Goal: Task Accomplishment & Management: Complete application form

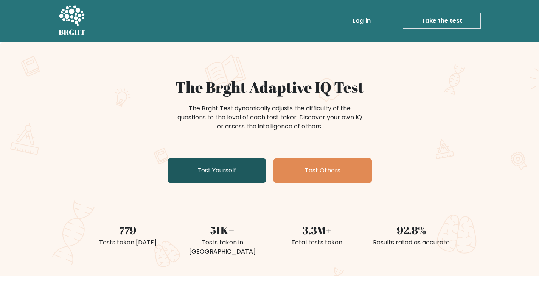
click at [229, 171] on link "Test Yourself" at bounding box center [217, 170] width 98 height 24
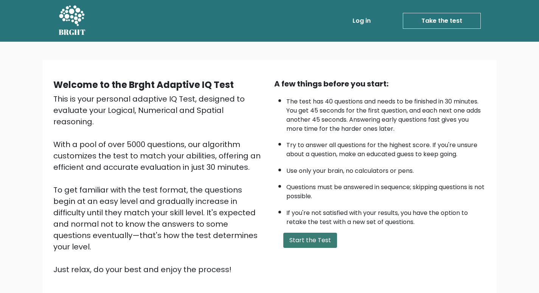
click at [316, 238] on button "Start the Test" at bounding box center [311, 239] width 54 height 15
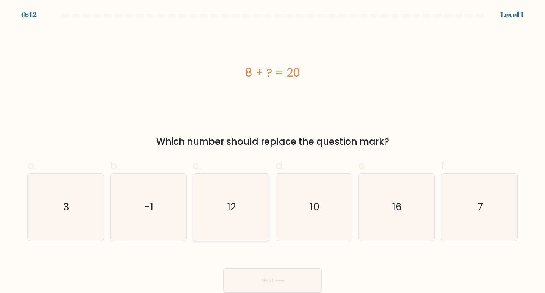
click at [238, 204] on icon "12" at bounding box center [231, 206] width 67 height 67
click at [273, 151] on input "c. 12" at bounding box center [273, 149] width 0 height 5
radio input "true"
click at [273, 281] on button "Next" at bounding box center [272, 280] width 98 height 24
click at [274, 279] on button "Next" at bounding box center [272, 280] width 98 height 24
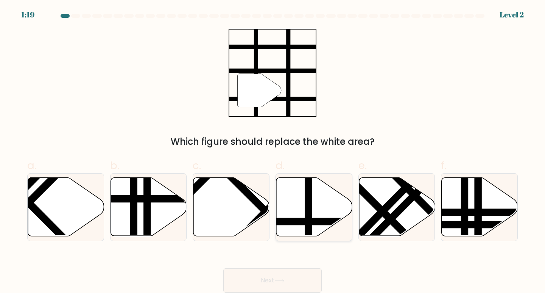
click at [303, 203] on icon at bounding box center [314, 207] width 76 height 58
click at [273, 151] on input "d." at bounding box center [273, 149] width 0 height 5
radio input "true"
click at [285, 260] on div "Next" at bounding box center [273, 271] width 500 height 42
drag, startPoint x: 286, startPoint y: 266, endPoint x: 292, endPoint y: 281, distance: 15.8
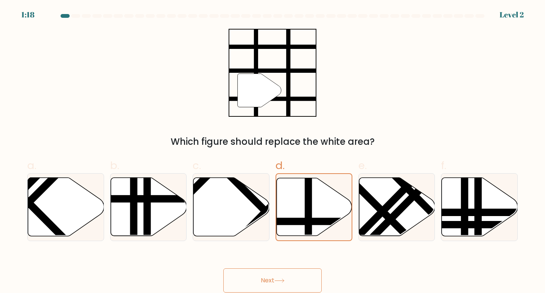
click at [286, 274] on div "Next" at bounding box center [273, 271] width 500 height 42
drag, startPoint x: 292, startPoint y: 281, endPoint x: 296, endPoint y: 279, distance: 4.2
click at [294, 281] on button "Next" at bounding box center [272, 280] width 98 height 24
click at [296, 279] on button "Next" at bounding box center [272, 280] width 98 height 24
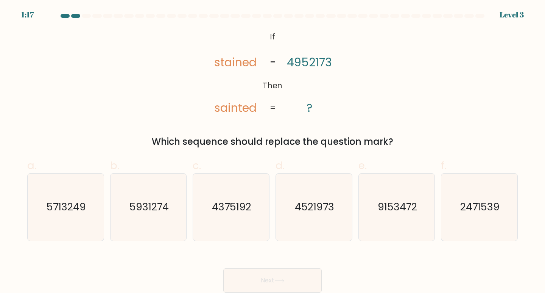
click at [297, 280] on button "Next" at bounding box center [272, 280] width 98 height 24
click at [319, 210] on text "4521973" at bounding box center [314, 207] width 39 height 14
click at [273, 151] on input "d. 4521973" at bounding box center [273, 149] width 0 height 5
radio input "true"
click at [288, 281] on button "Next" at bounding box center [272, 280] width 98 height 24
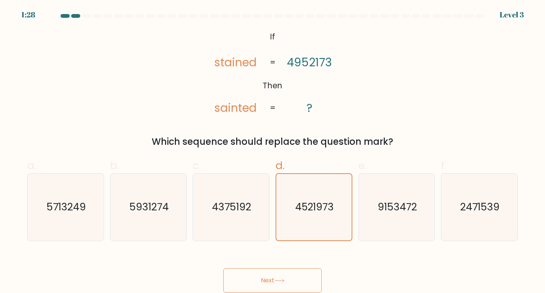
click at [288, 281] on button "Next" at bounding box center [272, 280] width 98 height 24
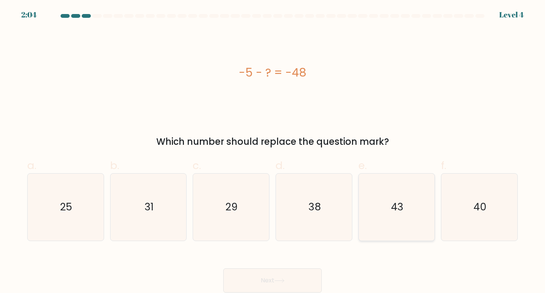
click at [404, 216] on icon "43" at bounding box center [396, 206] width 67 height 67
click at [273, 151] on input "e. 43" at bounding box center [273, 149] width 0 height 5
radio input "true"
click at [284, 278] on icon at bounding box center [279, 280] width 10 height 4
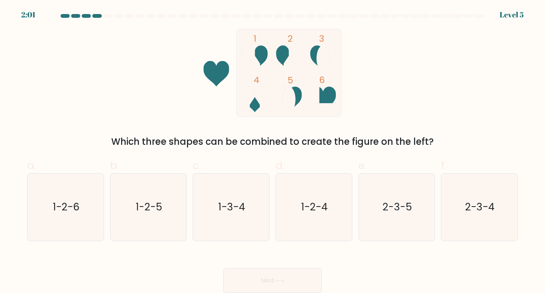
click at [286, 273] on button "Next" at bounding box center [272, 280] width 98 height 24
click at [319, 204] on text "1-2-4" at bounding box center [314, 207] width 26 height 14
click at [273, 151] on input "d. 1-2-4" at bounding box center [273, 149] width 0 height 5
radio input "true"
click at [298, 269] on button "Next" at bounding box center [272, 280] width 98 height 24
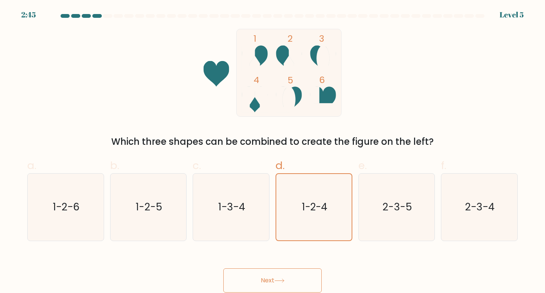
click at [302, 270] on button "Next" at bounding box center [272, 280] width 98 height 24
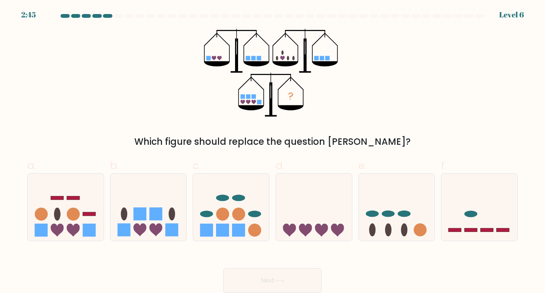
drag, startPoint x: 305, startPoint y: 270, endPoint x: 300, endPoint y: 257, distance: 12.9
drag, startPoint x: 304, startPoint y: 207, endPoint x: 315, endPoint y: 242, distance: 37.0
click at [304, 207] on icon at bounding box center [314, 206] width 76 height 63
click at [273, 151] on input "d." at bounding box center [273, 149] width 0 height 5
radio input "true"
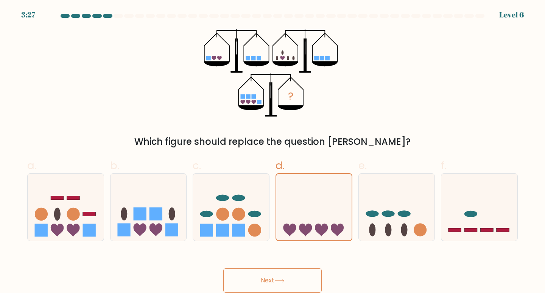
click at [300, 264] on div "Next" at bounding box center [273, 271] width 500 height 42
click at [300, 269] on button "Next" at bounding box center [272, 280] width 98 height 24
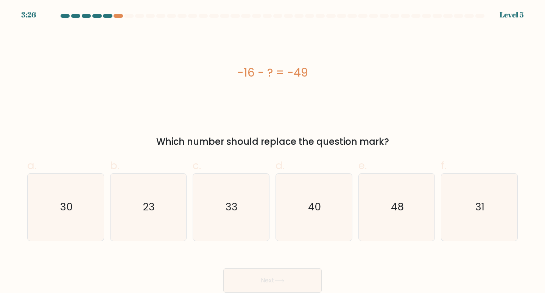
click at [300, 267] on div "Next" at bounding box center [273, 271] width 500 height 42
drag, startPoint x: 312, startPoint y: 209, endPoint x: 308, endPoint y: 210, distance: 4.0
click at [310, 209] on text "40" at bounding box center [314, 207] width 13 height 14
click at [291, 270] on div "Next" at bounding box center [273, 271] width 500 height 42
click at [291, 270] on button "Next" at bounding box center [272, 280] width 98 height 24
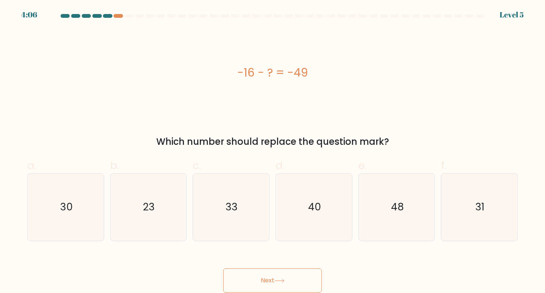
click at [282, 270] on button "Next" at bounding box center [272, 280] width 98 height 24
drag, startPoint x: 282, startPoint y: 270, endPoint x: 276, endPoint y: 270, distance: 5.3
click at [276, 270] on button "Next" at bounding box center [272, 280] width 98 height 24
click at [401, 226] on icon "48" at bounding box center [396, 206] width 67 height 67
click at [273, 151] on input "e. 48" at bounding box center [273, 149] width 0 height 5
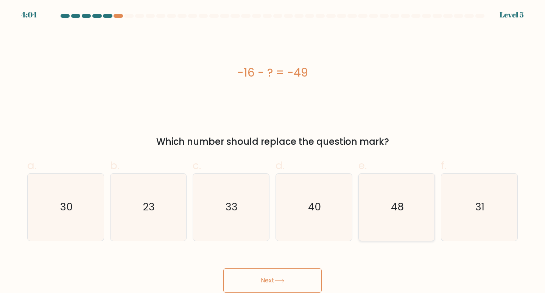
radio input "true"
drag, startPoint x: 302, startPoint y: 278, endPoint x: 303, endPoint y: 273, distance: 4.8
click at [302, 277] on button "Next" at bounding box center [272, 280] width 98 height 24
click at [303, 273] on button "Next" at bounding box center [272, 280] width 98 height 24
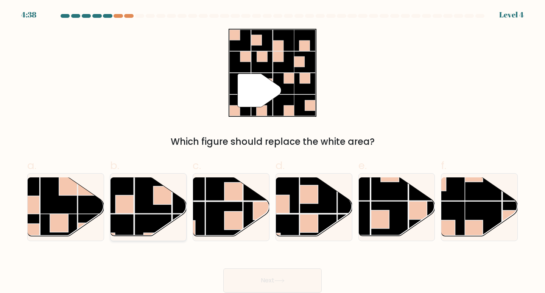
drag, startPoint x: 167, startPoint y: 191, endPoint x: 175, endPoint y: 208, distance: 19.3
click at [169, 191] on rect at bounding box center [162, 195] width 18 height 18
click at [273, 151] on input "b." at bounding box center [273, 149] width 0 height 5
radio input "true"
drag, startPoint x: 315, startPoint y: 278, endPoint x: 309, endPoint y: 277, distance: 6.5
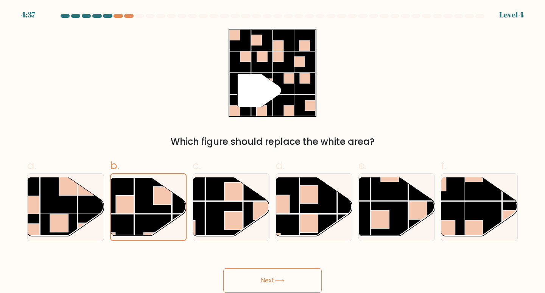
click at [312, 277] on button "Next" at bounding box center [272, 280] width 98 height 24
drag, startPoint x: 309, startPoint y: 277, endPoint x: 302, endPoint y: 278, distance: 6.5
click at [304, 278] on button "Next" at bounding box center [272, 280] width 98 height 24
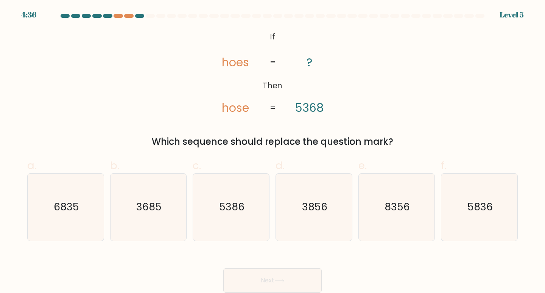
click at [301, 276] on button "Next" at bounding box center [272, 280] width 98 height 24
click at [232, 214] on icon "5386" at bounding box center [231, 206] width 67 height 67
click at [273, 151] on input "c. 5386" at bounding box center [273, 149] width 0 height 5
radio input "true"
click at [289, 263] on div "Next" at bounding box center [273, 271] width 500 height 42
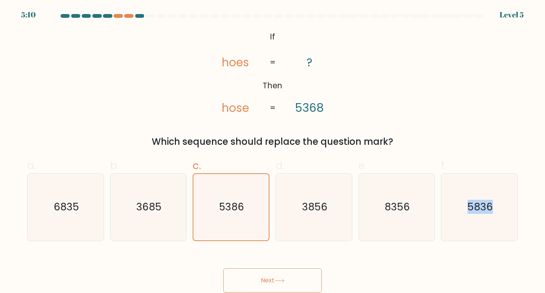
drag, startPoint x: 288, startPoint y: 263, endPoint x: 274, endPoint y: 266, distance: 14.6
click at [276, 266] on div "Next" at bounding box center [273, 271] width 500 height 42
drag, startPoint x: 273, startPoint y: 266, endPoint x: 281, endPoint y: 274, distance: 11.0
click at [281, 274] on div "Next" at bounding box center [273, 271] width 500 height 42
click at [280, 274] on button "Next" at bounding box center [272, 280] width 98 height 24
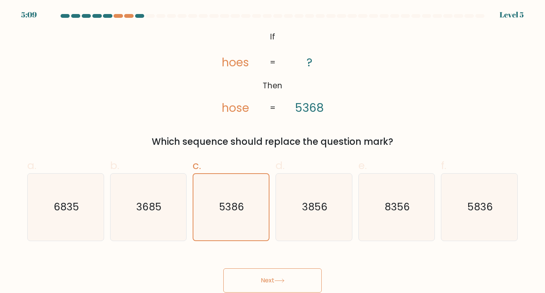
click at [271, 273] on button "Next" at bounding box center [272, 280] width 98 height 24
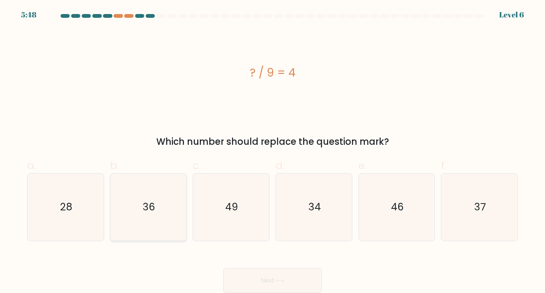
click at [173, 208] on icon "36" at bounding box center [148, 206] width 67 height 67
click at [273, 151] on input "b. 36" at bounding box center [273, 149] width 0 height 5
radio input "true"
click at [303, 271] on button "Next" at bounding box center [272, 280] width 98 height 24
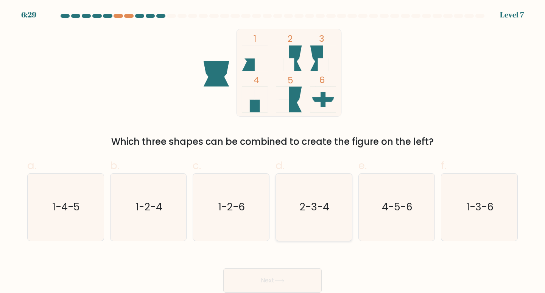
click at [294, 228] on icon "2-3-4" at bounding box center [314, 206] width 67 height 67
click at [273, 151] on input "d. 2-3-4" at bounding box center [273, 149] width 0 height 5
radio input "true"
click at [283, 276] on button "Next" at bounding box center [272, 280] width 98 height 24
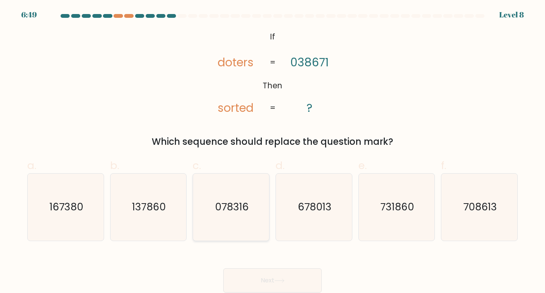
drag, startPoint x: 183, startPoint y: 195, endPoint x: 201, endPoint y: 196, distance: 17.9
click at [200, 196] on div "a. 167380 b. 137860 c. 078316 d. e." at bounding box center [272, 195] width 497 height 89
drag, startPoint x: 128, startPoint y: 206, endPoint x: 135, endPoint y: 208, distance: 7.4
click at [134, 207] on icon "137860" at bounding box center [148, 206] width 67 height 67
click at [176, 223] on icon "137860" at bounding box center [148, 206] width 67 height 67
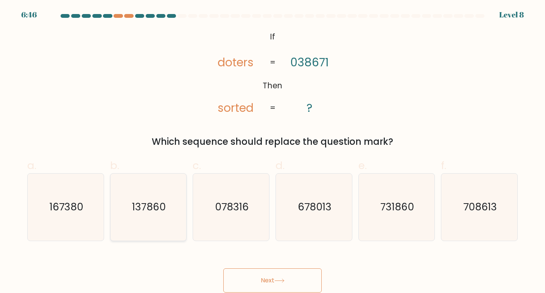
click at [273, 151] on input "b. 137860" at bounding box center [273, 149] width 0 height 5
radio input "true"
click at [271, 285] on button "Next" at bounding box center [272, 280] width 98 height 24
click at [273, 284] on button "Next" at bounding box center [272, 280] width 98 height 24
drag, startPoint x: 273, startPoint y: 283, endPoint x: 278, endPoint y: 282, distance: 5.4
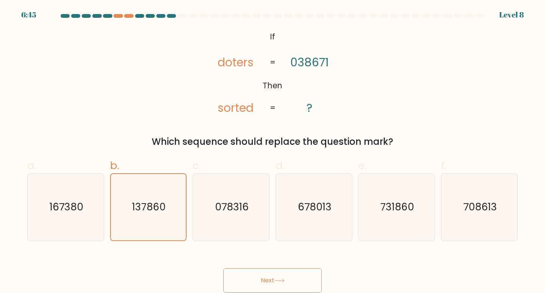
click at [276, 282] on button "Next" at bounding box center [272, 280] width 98 height 24
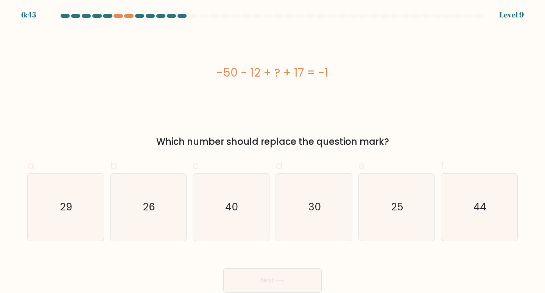
click at [281, 281] on icon at bounding box center [279, 280] width 10 height 4
drag, startPoint x: 309, startPoint y: 188, endPoint x: 311, endPoint y: 229, distance: 41.7
click at [311, 194] on icon "30" at bounding box center [314, 206] width 67 height 67
click at [273, 151] on input "d. 30" at bounding box center [273, 149] width 0 height 5
radio input "true"
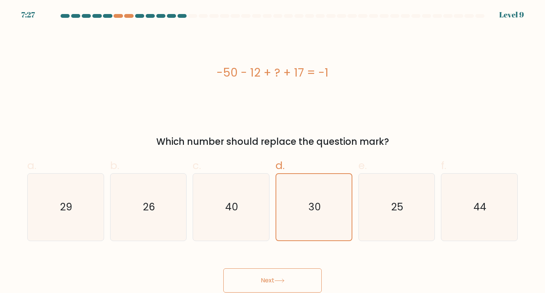
drag, startPoint x: 300, startPoint y: 291, endPoint x: 297, endPoint y: 283, distance: 9.2
click at [300, 288] on button "Next" at bounding box center [272, 280] width 98 height 24
click at [295, 281] on button "Next" at bounding box center [272, 280] width 98 height 24
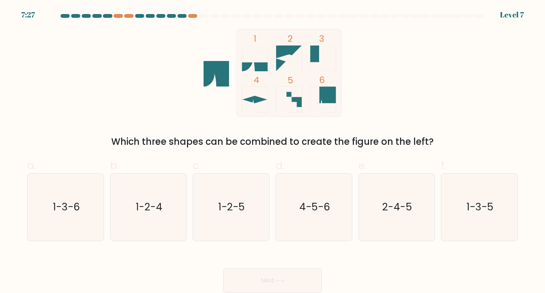
click at [296, 276] on button "Next" at bounding box center [272, 280] width 98 height 24
click at [323, 220] on icon "4-5-6" at bounding box center [314, 206] width 67 height 67
click at [273, 151] on input "d. 4-5-6" at bounding box center [273, 149] width 0 height 5
radio input "true"
click at [293, 273] on button "Next" at bounding box center [272, 280] width 98 height 24
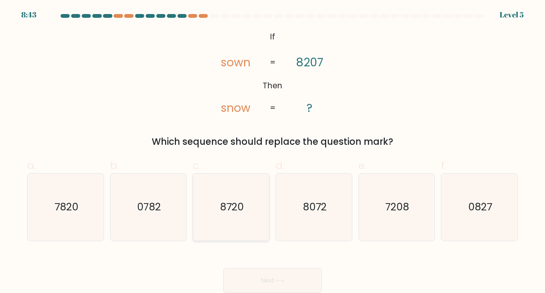
drag, startPoint x: 231, startPoint y: 207, endPoint x: 241, endPoint y: 221, distance: 17.1
click at [234, 213] on text "8720" at bounding box center [232, 207] width 24 height 14
click at [273, 151] on input "c. 8720" at bounding box center [273, 149] width 0 height 5
radio input "true"
click at [297, 276] on button "Next" at bounding box center [272, 280] width 98 height 24
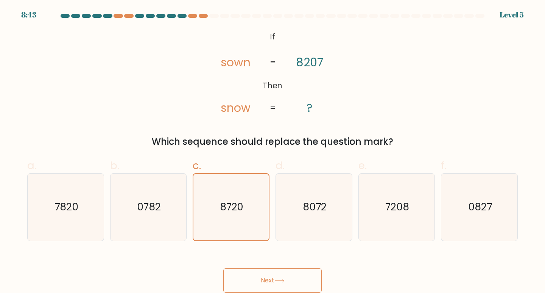
click at [297, 276] on button "Next" at bounding box center [272, 280] width 98 height 24
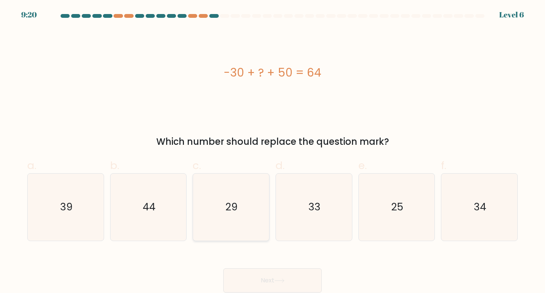
click at [234, 218] on icon "29" at bounding box center [231, 206] width 67 height 67
click at [273, 151] on input "c. 29" at bounding box center [273, 149] width 0 height 5
radio input "true"
click at [268, 271] on button "Next" at bounding box center [272, 280] width 98 height 24
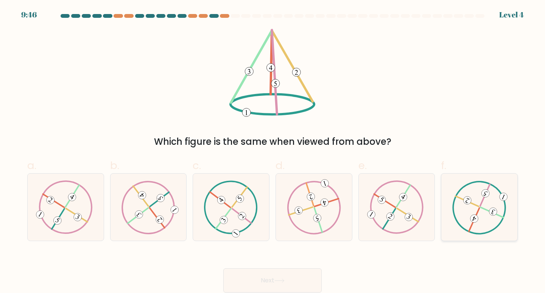
click at [445, 224] on div at bounding box center [479, 207] width 77 height 68
click at [273, 151] on input "f." at bounding box center [273, 149] width 0 height 5
radio input "true"
click at [285, 279] on icon at bounding box center [279, 280] width 10 height 4
click at [291, 277] on button "Next" at bounding box center [272, 280] width 98 height 24
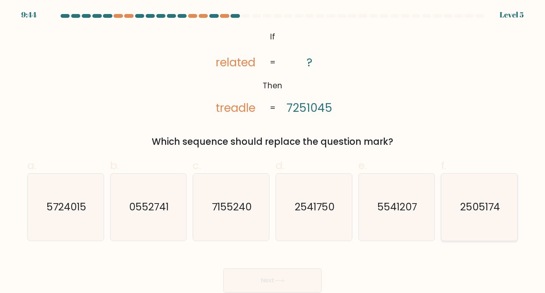
click at [470, 203] on text "2505174" at bounding box center [480, 207] width 40 height 14
click at [273, 151] on input "f. 2505174" at bounding box center [273, 149] width 0 height 5
radio input "true"
drag, startPoint x: 335, startPoint y: 187, endPoint x: 316, endPoint y: 224, distance: 41.0
click at [334, 191] on icon "2541750" at bounding box center [314, 206] width 67 height 67
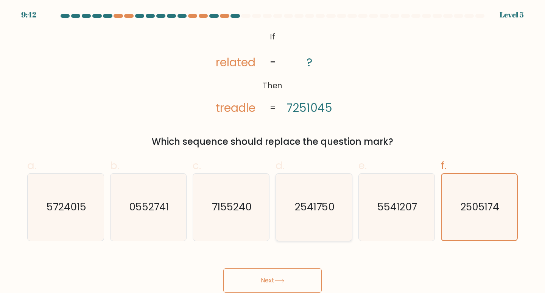
click at [273, 151] on input "d. 2541750" at bounding box center [273, 149] width 0 height 5
radio input "true"
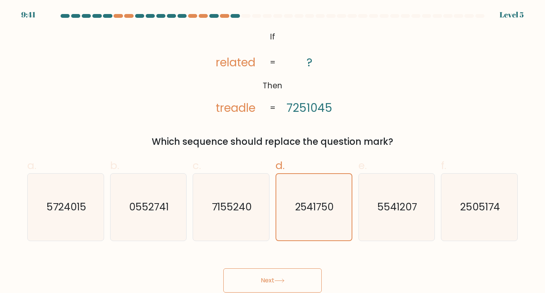
click at [278, 277] on button "Next" at bounding box center [272, 280] width 98 height 24
click at [281, 276] on button "Next" at bounding box center [272, 280] width 98 height 24
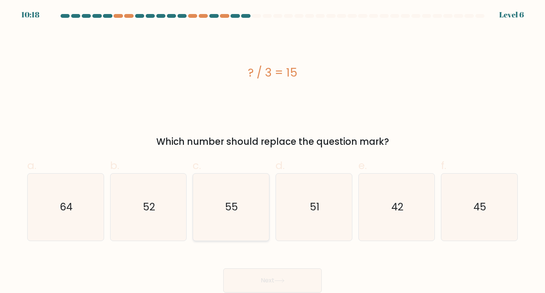
drag, startPoint x: 220, startPoint y: 201, endPoint x: 240, endPoint y: 237, distance: 41.2
click at [221, 201] on icon "55" at bounding box center [231, 206] width 67 height 67
click at [273, 151] on input "c. 55" at bounding box center [273, 149] width 0 height 5
radio input "true"
click at [257, 250] on div "Next" at bounding box center [273, 271] width 500 height 42
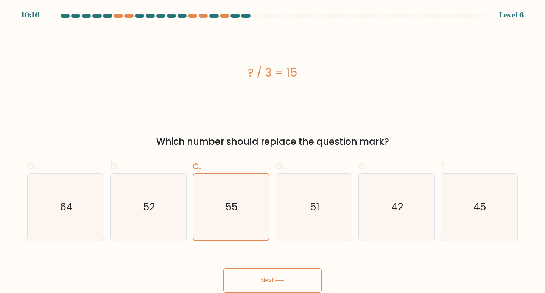
drag, startPoint x: 274, startPoint y: 265, endPoint x: 270, endPoint y: 273, distance: 8.1
click at [270, 273] on div "Next" at bounding box center [273, 271] width 500 height 42
click at [268, 274] on button "Next" at bounding box center [272, 280] width 98 height 24
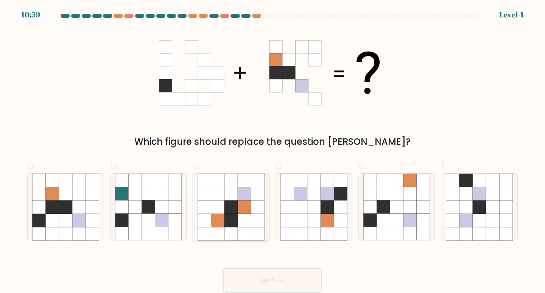
click at [250, 216] on icon at bounding box center [244, 220] width 13 height 13
click at [273, 151] on input "c." at bounding box center [273, 149] width 0 height 5
radio input "true"
click at [279, 279] on icon at bounding box center [279, 280] width 10 height 4
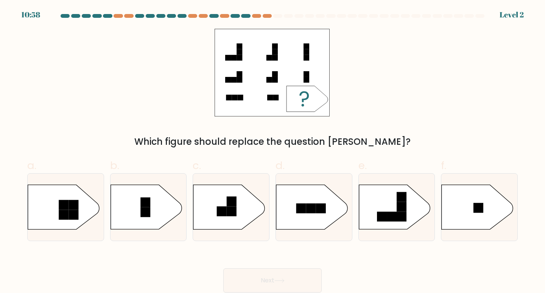
click at [279, 279] on icon at bounding box center [279, 280] width 10 height 4
click at [483, 204] on rect at bounding box center [479, 208] width 10 height 10
click at [273, 151] on input "f." at bounding box center [273, 149] width 0 height 5
radio input "true"
drag, startPoint x: 309, startPoint y: 277, endPoint x: 298, endPoint y: 278, distance: 11.1
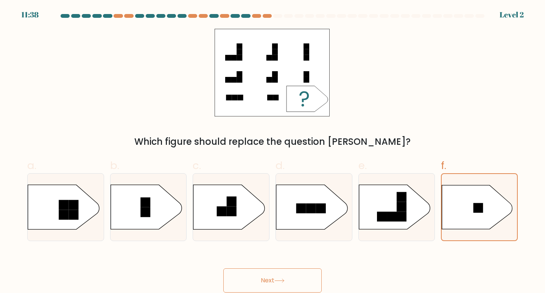
click at [303, 280] on button "Next" at bounding box center [272, 280] width 98 height 24
click at [298, 278] on button "Next" at bounding box center [272, 280] width 98 height 24
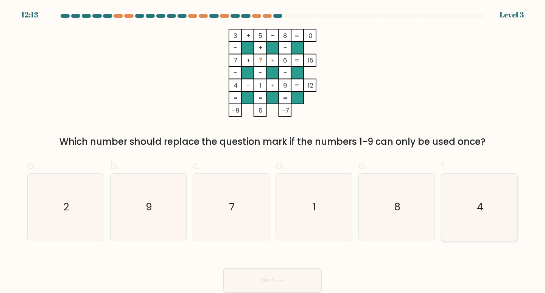
click at [487, 223] on icon "4" at bounding box center [479, 206] width 67 height 67
click at [273, 151] on input "f. 4" at bounding box center [273, 149] width 0 height 5
radio input "true"
click at [289, 276] on button "Next" at bounding box center [272, 280] width 98 height 24
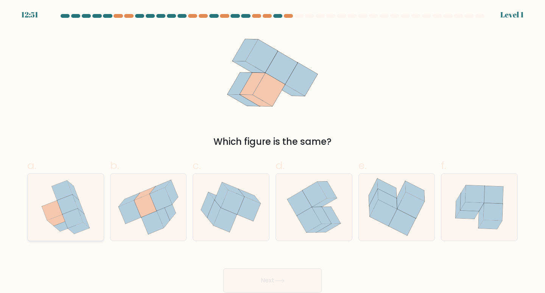
click at [64, 211] on icon at bounding box center [67, 205] width 20 height 20
click at [273, 151] on input "a." at bounding box center [273, 149] width 0 height 5
radio input "true"
drag, startPoint x: 236, startPoint y: 285, endPoint x: 240, endPoint y: 282, distance: 4.6
click at [237, 283] on button "Next" at bounding box center [272, 280] width 98 height 24
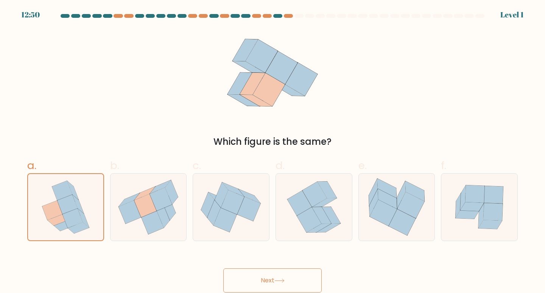
click at [240, 281] on button "Next" at bounding box center [272, 280] width 98 height 24
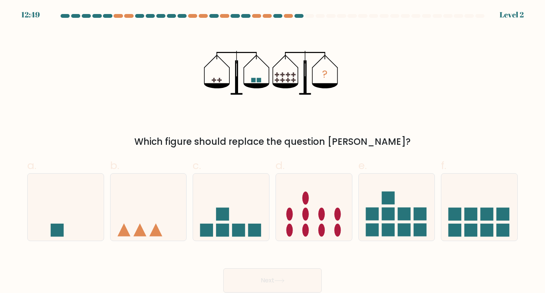
click at [245, 279] on button "Next" at bounding box center [272, 280] width 98 height 24
drag, startPoint x: 513, startPoint y: 209, endPoint x: 482, endPoint y: 221, distance: 32.8
click at [513, 209] on icon at bounding box center [479, 206] width 76 height 63
click at [273, 151] on input "f." at bounding box center [273, 149] width 0 height 5
radio input "true"
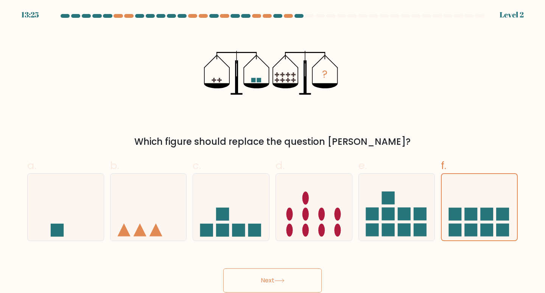
drag, startPoint x: 291, startPoint y: 288, endPoint x: 286, endPoint y: 275, distance: 14.5
click at [291, 286] on button "Next" at bounding box center [272, 280] width 98 height 24
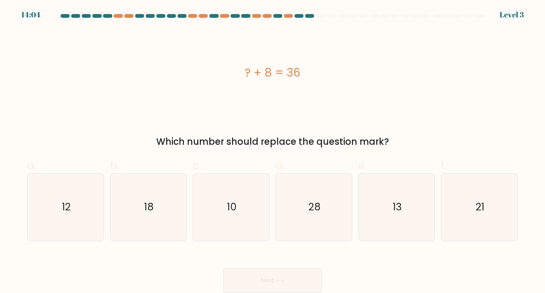
drag, startPoint x: 293, startPoint y: 205, endPoint x: 284, endPoint y: 260, distance: 55.6
click at [292, 208] on icon "28" at bounding box center [314, 206] width 67 height 67
click at [273, 151] on input "d. 28" at bounding box center [273, 149] width 0 height 5
radio input "true"
click at [289, 280] on button "Next" at bounding box center [272, 280] width 98 height 24
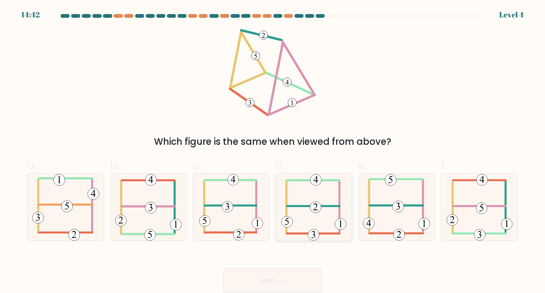
click at [298, 223] on icon at bounding box center [313, 206] width 65 height 67
click at [273, 151] on input "d." at bounding box center [273, 149] width 0 height 5
radio input "true"
click at [300, 276] on button "Next" at bounding box center [272, 280] width 98 height 24
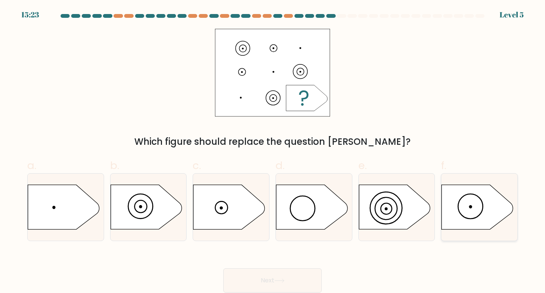
click at [494, 214] on icon at bounding box center [477, 207] width 71 height 44
click at [273, 151] on input "f." at bounding box center [273, 149] width 0 height 5
radio input "true"
click at [291, 277] on button "Next" at bounding box center [272, 280] width 98 height 24
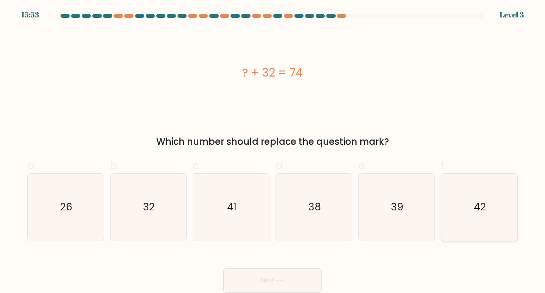
click at [468, 221] on icon "42" at bounding box center [479, 206] width 67 height 67
click at [273, 151] on input "f. 42" at bounding box center [273, 149] width 0 height 5
radio input "true"
click at [293, 282] on button "Next" at bounding box center [272, 280] width 98 height 24
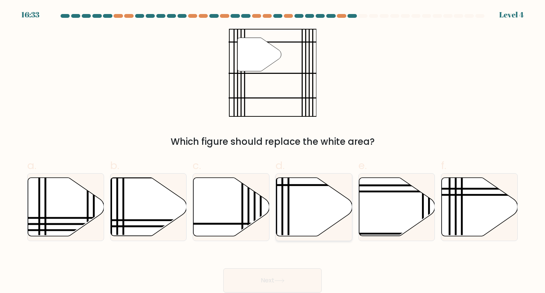
click at [277, 237] on div at bounding box center [314, 207] width 77 height 68
click at [273, 151] on input "d." at bounding box center [273, 149] width 0 height 5
radio input "true"
click at [267, 276] on button "Next" at bounding box center [272, 280] width 98 height 24
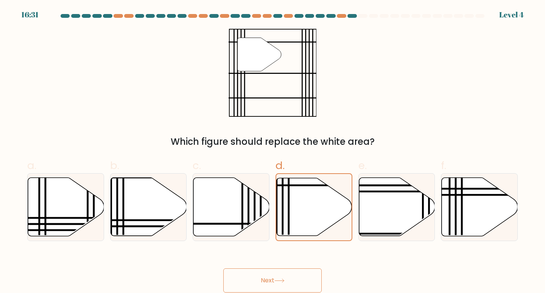
click at [267, 276] on button "Next" at bounding box center [272, 280] width 98 height 24
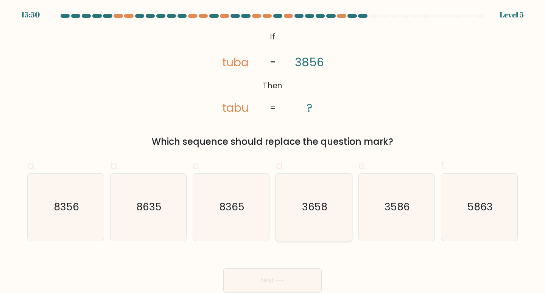
click at [313, 215] on icon "3658" at bounding box center [314, 206] width 67 height 67
click at [273, 151] on input "d. 3658" at bounding box center [273, 149] width 0 height 5
radio input "true"
click at [254, 274] on button "Next" at bounding box center [272, 280] width 98 height 24
drag, startPoint x: 253, startPoint y: 273, endPoint x: 245, endPoint y: 263, distance: 12.4
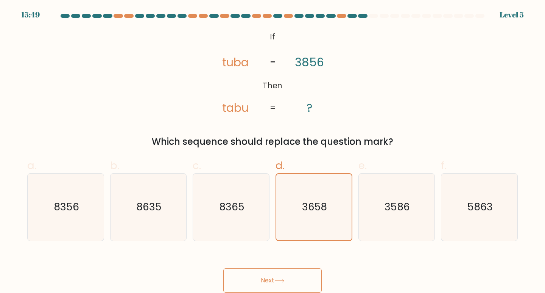
click at [251, 268] on button "Next" at bounding box center [272, 280] width 98 height 24
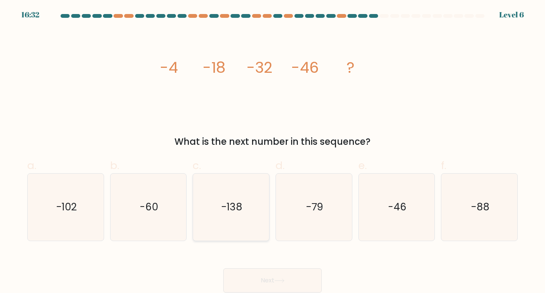
click at [238, 208] on text "-138" at bounding box center [231, 207] width 21 height 14
click at [273, 151] on input "c. -138" at bounding box center [273, 149] width 0 height 5
radio input "true"
drag, startPoint x: 343, startPoint y: 204, endPoint x: 311, endPoint y: 227, distance: 39.5
click at [336, 207] on icon "-79" at bounding box center [314, 206] width 67 height 67
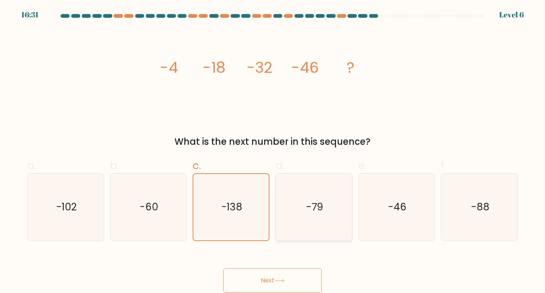
click at [273, 151] on input "d. -79" at bounding box center [273, 149] width 0 height 5
radio input "true"
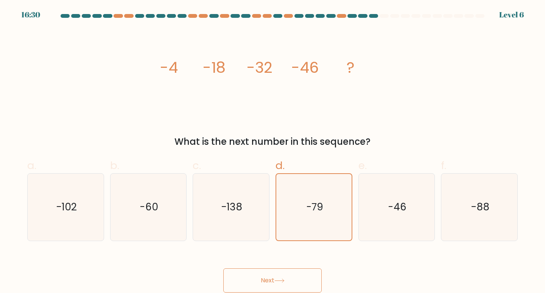
click at [273, 270] on button "Next" at bounding box center [272, 280] width 98 height 24
click at [270, 270] on button "Next" at bounding box center [272, 280] width 98 height 24
click at [268, 269] on button "Next" at bounding box center [272, 280] width 98 height 24
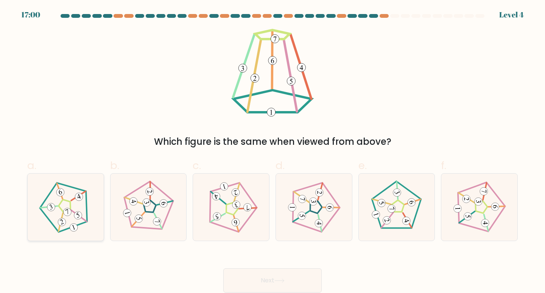
drag, startPoint x: 73, startPoint y: 200, endPoint x: 80, endPoint y: 208, distance: 11.0
click at [73, 201] on icon at bounding box center [65, 206] width 53 height 53
click at [273, 151] on input "a." at bounding box center [273, 149] width 0 height 5
radio input "true"
drag, startPoint x: 264, startPoint y: 277, endPoint x: 269, endPoint y: 273, distance: 6.4
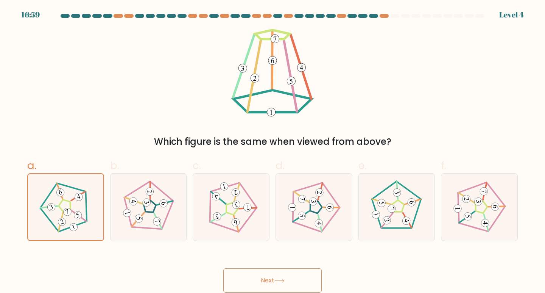
click at [267, 275] on button "Next" at bounding box center [272, 280] width 98 height 24
click at [269, 273] on button "Next" at bounding box center [272, 280] width 98 height 24
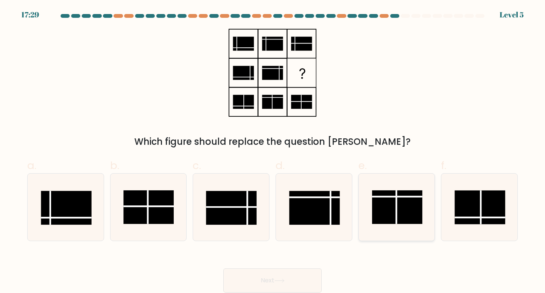
click at [384, 209] on rect at bounding box center [397, 207] width 50 height 34
click at [273, 151] on input "e." at bounding box center [273, 149] width 0 height 5
radio input "true"
click at [297, 265] on div "Next" at bounding box center [273, 271] width 500 height 42
click at [303, 286] on button "Next" at bounding box center [272, 280] width 98 height 24
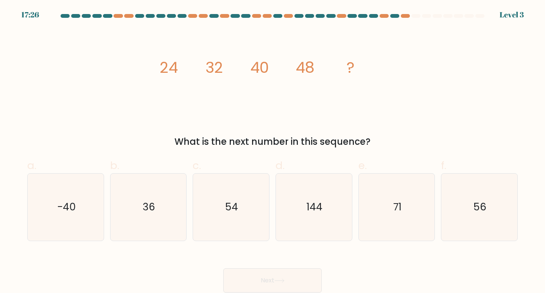
drag, startPoint x: 305, startPoint y: 283, endPoint x: 309, endPoint y: 279, distance: 4.8
click at [469, 226] on icon "56" at bounding box center [479, 206] width 67 height 67
click at [273, 151] on input "f. 56" at bounding box center [273, 149] width 0 height 5
radio input "true"
click at [286, 270] on button "Next" at bounding box center [272, 280] width 98 height 24
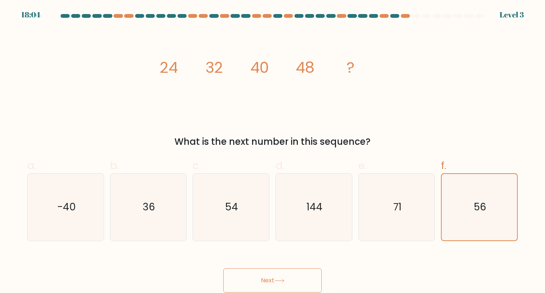
click at [286, 270] on button "Next" at bounding box center [272, 280] width 98 height 24
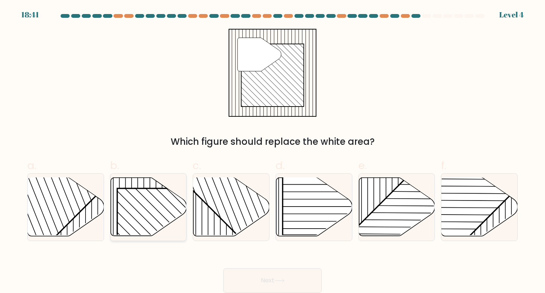
click at [140, 185] on icon at bounding box center [149, 207] width 76 height 58
click at [273, 151] on input "b." at bounding box center [273, 149] width 0 height 5
radio input "true"
click at [263, 282] on button "Next" at bounding box center [272, 280] width 98 height 24
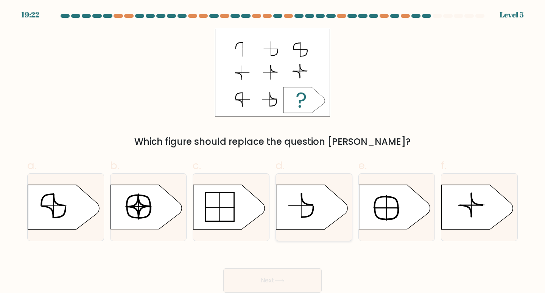
drag, startPoint x: 292, startPoint y: 200, endPoint x: 289, endPoint y: 224, distance: 24.5
click at [292, 200] on icon at bounding box center [311, 207] width 71 height 44
click at [273, 151] on input "d." at bounding box center [273, 149] width 0 height 5
radio input "true"
click at [282, 269] on button "Next" at bounding box center [272, 280] width 98 height 24
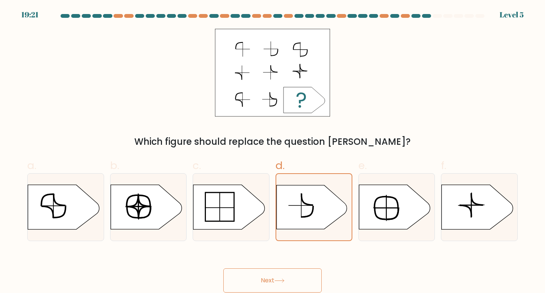
click at [285, 272] on button "Next" at bounding box center [272, 280] width 98 height 24
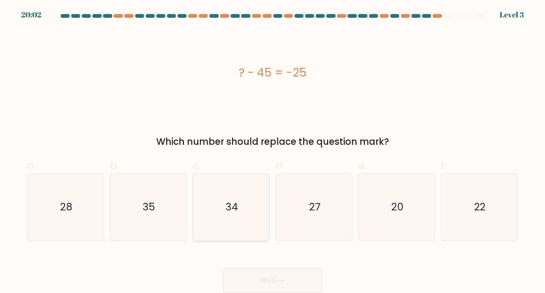
click at [232, 214] on icon "34" at bounding box center [231, 206] width 67 height 67
click at [273, 151] on input "c. 34" at bounding box center [273, 149] width 0 height 5
radio input "true"
click at [284, 269] on div "Next" at bounding box center [273, 271] width 500 height 42
click at [284, 269] on button "Next" at bounding box center [272, 280] width 98 height 24
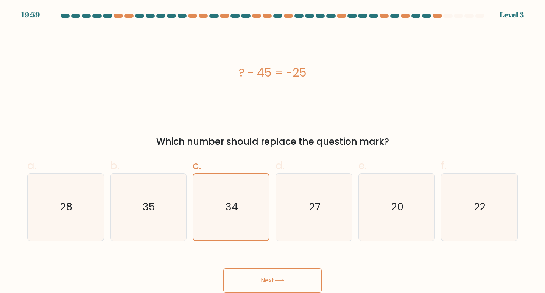
click at [284, 269] on button "Next" at bounding box center [272, 280] width 98 height 24
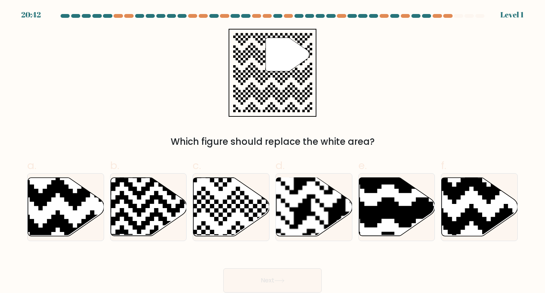
click at [281, 269] on button "Next" at bounding box center [272, 280] width 98 height 24
click at [280, 269] on button "Next" at bounding box center [272, 280] width 98 height 24
click at [249, 264] on div "Next" at bounding box center [273, 271] width 500 height 42
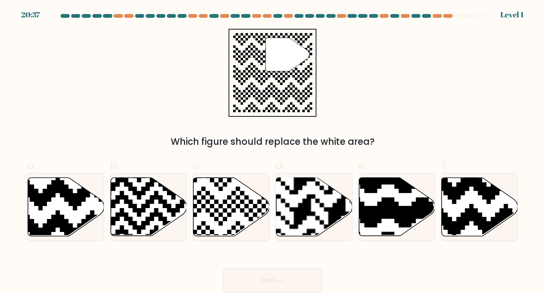
click at [249, 264] on div "Next" at bounding box center [273, 271] width 500 height 42
click at [251, 266] on div "Next" at bounding box center [273, 271] width 500 height 42
drag, startPoint x: 269, startPoint y: 184, endPoint x: 287, endPoint y: 200, distance: 23.6
click at [273, 189] on div "a. b. c. d." at bounding box center [272, 195] width 497 height 89
click at [287, 199] on rect at bounding box center [337, 177] width 138 height 138
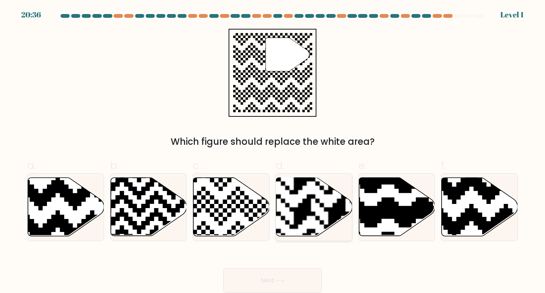
click at [273, 151] on input "d." at bounding box center [273, 149] width 0 height 5
radio input "true"
drag, startPoint x: 288, startPoint y: 200, endPoint x: 282, endPoint y: 220, distance: 20.6
click at [292, 223] on rect at bounding box center [336, 177] width 136 height 136
click at [273, 151] on input "d." at bounding box center [273, 149] width 0 height 5
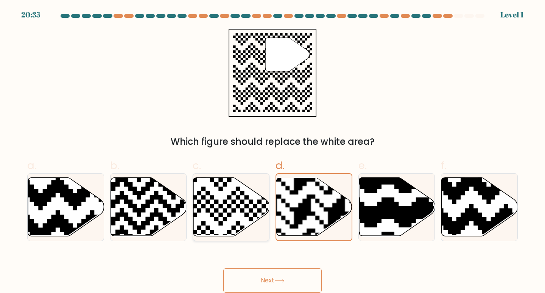
drag, startPoint x: 282, startPoint y: 220, endPoint x: 265, endPoint y: 215, distance: 17.6
click at [276, 218] on div at bounding box center [314, 207] width 77 height 68
click at [273, 151] on input "d." at bounding box center [273, 149] width 0 height 5
click at [265, 215] on icon at bounding box center [206, 238] width 138 height 138
click at [273, 151] on input "c." at bounding box center [273, 149] width 0 height 5
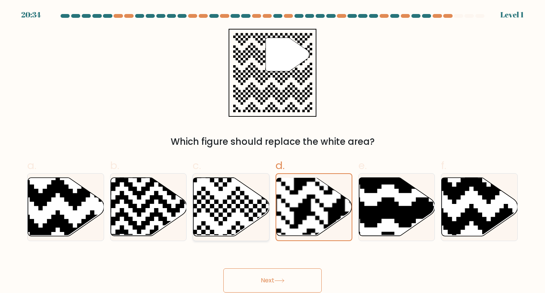
radio input "true"
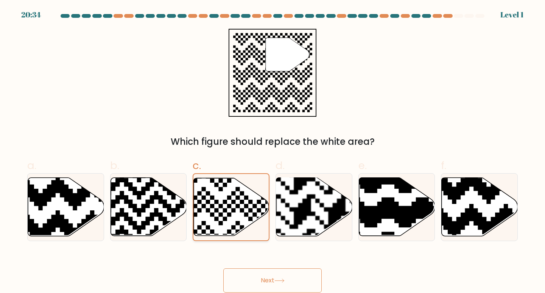
drag, startPoint x: 240, startPoint y: 203, endPoint x: 247, endPoint y: 205, distance: 7.3
click at [246, 205] on icon at bounding box center [206, 238] width 136 height 136
click at [273, 151] on input "c." at bounding box center [273, 149] width 0 height 5
click at [265, 197] on icon at bounding box center [206, 238] width 136 height 136
click at [273, 151] on input "c." at bounding box center [273, 149] width 0 height 5
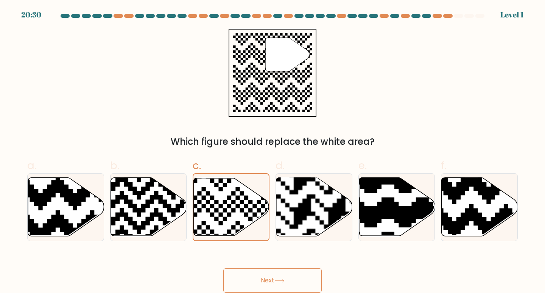
click at [290, 282] on button "Next" at bounding box center [272, 280] width 98 height 24
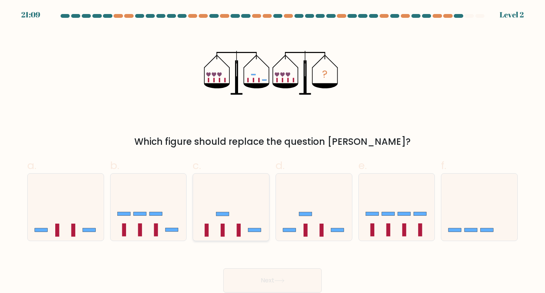
click at [239, 213] on icon at bounding box center [231, 206] width 76 height 63
click at [273, 151] on input "c." at bounding box center [273, 149] width 0 height 5
radio input "true"
click at [277, 269] on button "Next" at bounding box center [272, 280] width 98 height 24
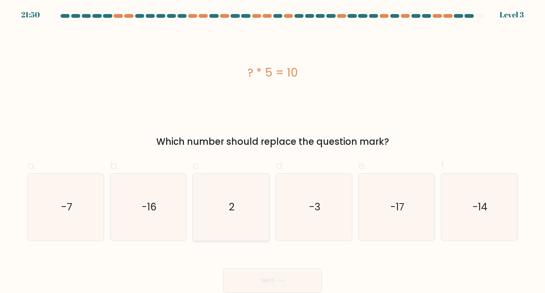
click at [217, 200] on icon "2" at bounding box center [231, 206] width 67 height 67
click at [273, 151] on input "c. 2" at bounding box center [273, 149] width 0 height 5
radio input "true"
click at [267, 275] on button "Next" at bounding box center [272, 280] width 98 height 24
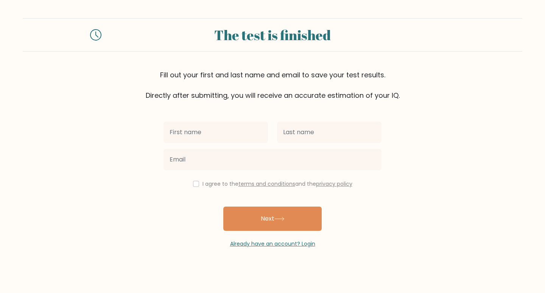
click at [228, 125] on input "text" at bounding box center [216, 132] width 104 height 21
type input "HASSNAIN AZHAR"
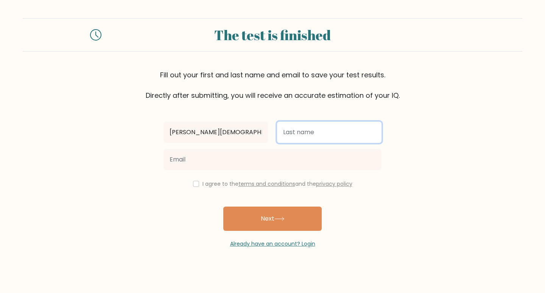
click at [312, 128] on input "text" at bounding box center [329, 132] width 104 height 21
type input "M.AZHAR"
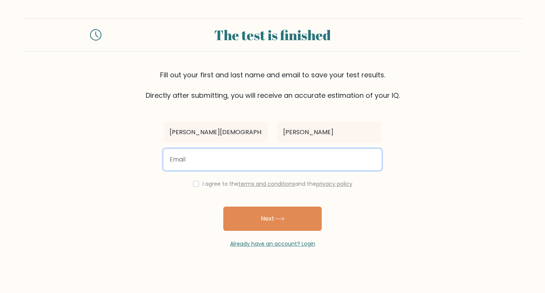
drag, startPoint x: 174, startPoint y: 151, endPoint x: 185, endPoint y: 179, distance: 30.2
click at [177, 174] on div "HASSNAIN AZHAR M.AZHAR I agree to the terms and conditions and the privacy poli…" at bounding box center [272, 173] width 227 height 147
type input "[EMAIL_ADDRESS][DOMAIN_NAME]"
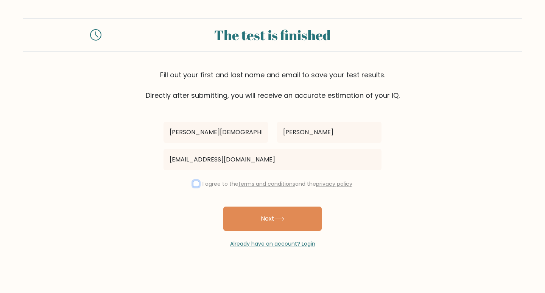
click at [195, 183] on input "checkbox" at bounding box center [196, 184] width 6 height 6
checkbox input "true"
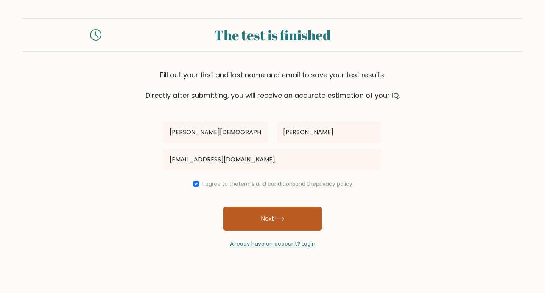
click at [253, 223] on button "Next" at bounding box center [272, 218] width 98 height 24
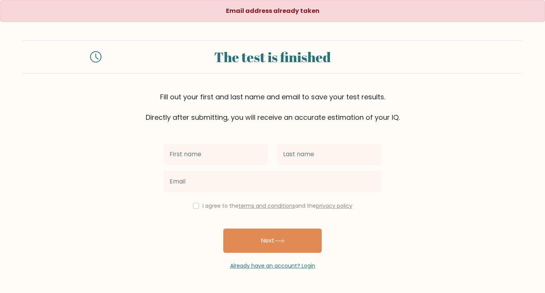
click at [209, 154] on input "text" at bounding box center [216, 153] width 104 height 21
type input "[PERSON_NAME][DEMOGRAPHIC_DATA]"
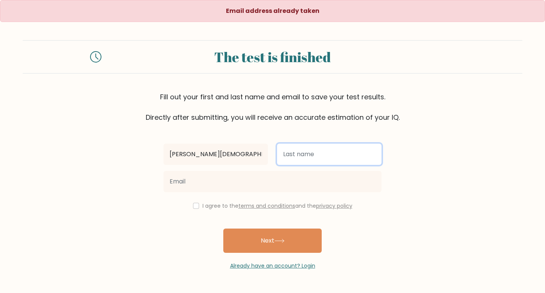
drag, startPoint x: 310, startPoint y: 144, endPoint x: 310, endPoint y: 151, distance: 7.6
click at [310, 145] on input "text" at bounding box center [329, 153] width 104 height 21
type input "[PERSON_NAME]"
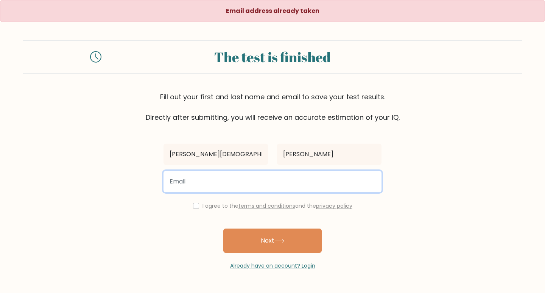
click at [242, 185] on input "email" at bounding box center [273, 181] width 218 height 21
type input "[EMAIL_ADDRESS][DOMAIN_NAME]"
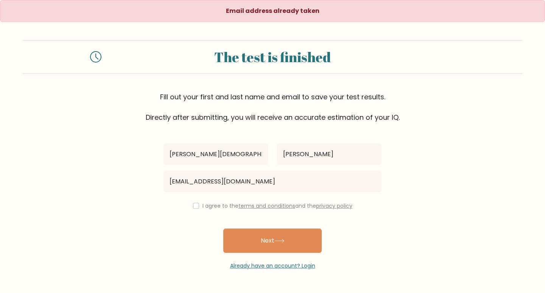
click at [198, 206] on div "I agree to the terms and conditions and the privacy policy" at bounding box center [272, 205] width 227 height 9
click at [195, 207] on input "checkbox" at bounding box center [196, 206] width 6 height 6
checkbox input "true"
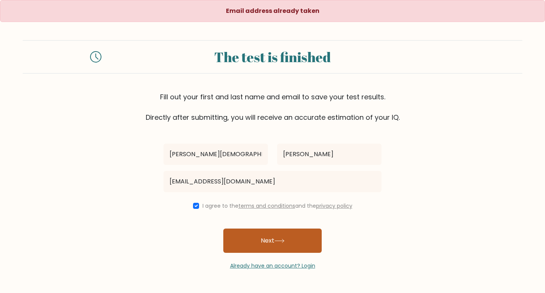
click at [254, 237] on button "Next" at bounding box center [272, 240] width 98 height 24
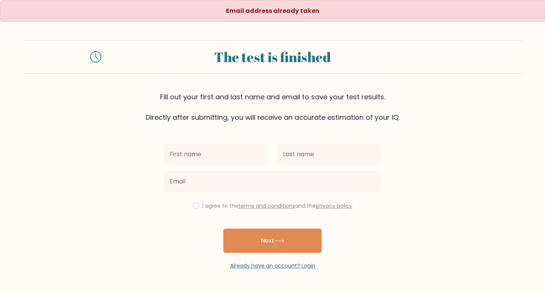
click at [211, 157] on input "text" at bounding box center [216, 153] width 104 height 21
type input "[PERSON_NAME][DEMOGRAPHIC_DATA]"
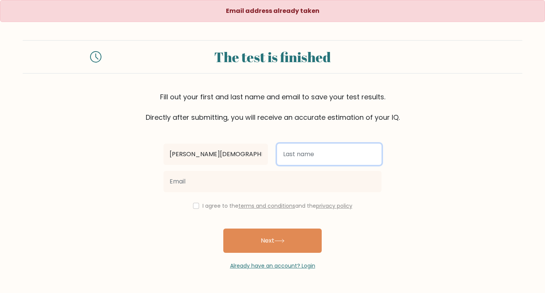
click at [294, 151] on input "text" at bounding box center [329, 153] width 104 height 21
drag, startPoint x: 312, startPoint y: 153, endPoint x: 319, endPoint y: 162, distance: 11.9
click at [313, 153] on input "bagoor" at bounding box center [329, 153] width 104 height 21
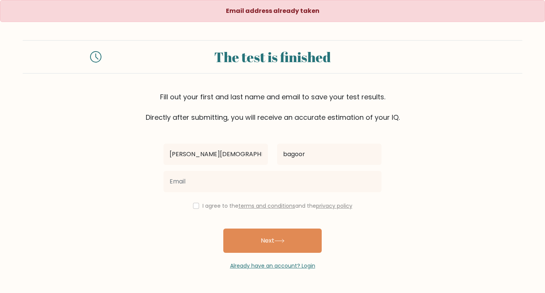
drag, startPoint x: 310, startPoint y: 142, endPoint x: 311, endPoint y: 148, distance: 6.4
click at [311, 143] on div "bagoor" at bounding box center [330, 153] width 114 height 27
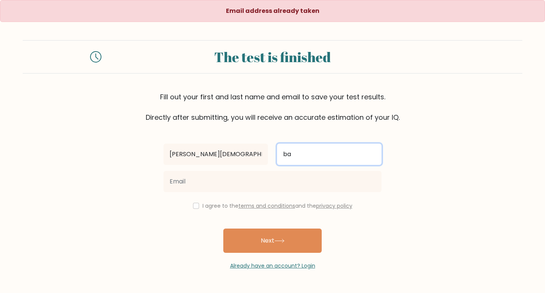
type input "b"
drag, startPoint x: 311, startPoint y: 148, endPoint x: 315, endPoint y: 164, distance: 16.1
click at [314, 163] on input "b" at bounding box center [329, 153] width 104 height 21
click at [317, 151] on input "text" at bounding box center [329, 153] width 104 height 21
type input "[PERSON_NAME]"
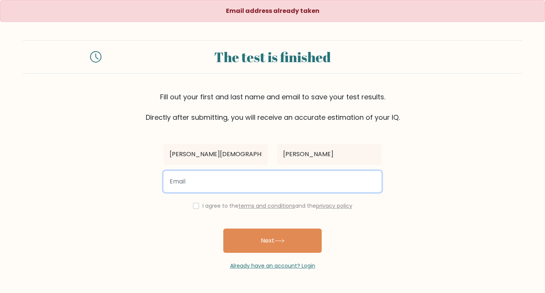
click at [199, 182] on input "email" at bounding box center [273, 181] width 218 height 21
type input "karamwarriach@gmail.com"
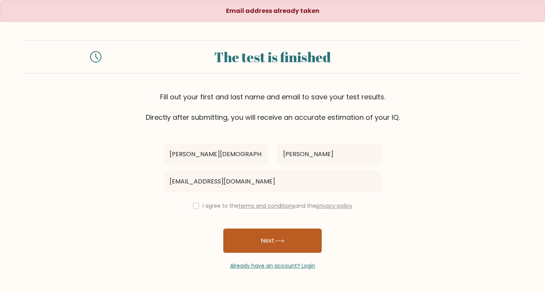
click at [256, 234] on button "Next" at bounding box center [272, 240] width 98 height 24
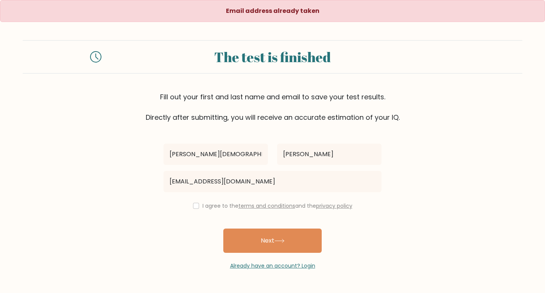
drag, startPoint x: 275, startPoint y: 236, endPoint x: 253, endPoint y: 215, distance: 30.8
click at [272, 230] on button "Next" at bounding box center [272, 240] width 98 height 24
drag, startPoint x: 195, startPoint y: 207, endPoint x: 209, endPoint y: 215, distance: 16.1
click at [195, 207] on input "checkbox" at bounding box center [196, 206] width 6 height 6
checkbox input "true"
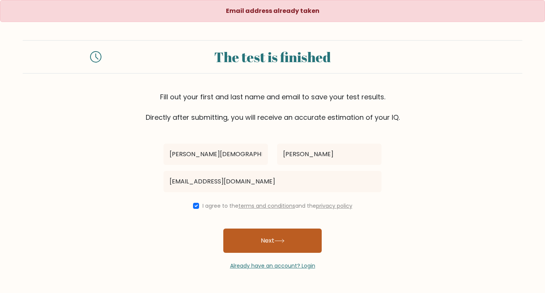
drag, startPoint x: 252, startPoint y: 235, endPoint x: 256, endPoint y: 232, distance: 5.1
click at [256, 232] on button "Next" at bounding box center [272, 240] width 98 height 24
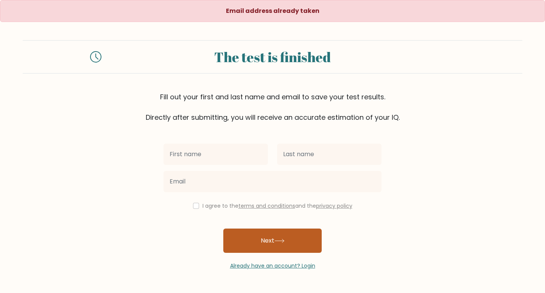
click at [254, 231] on button "Next" at bounding box center [272, 240] width 98 height 24
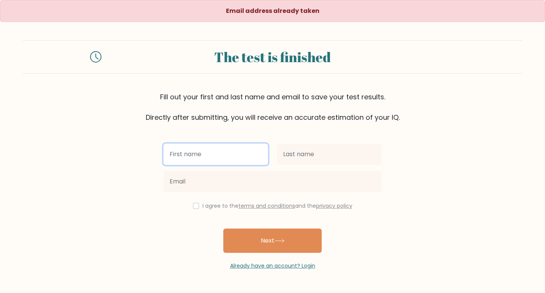
drag, startPoint x: 208, startPoint y: 160, endPoint x: 209, endPoint y: 164, distance: 4.2
click at [208, 160] on input "text" at bounding box center [216, 153] width 104 height 21
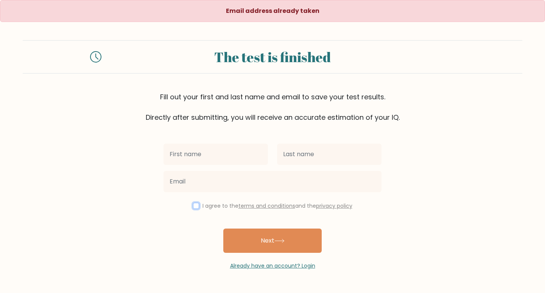
click at [196, 203] on input "checkbox" at bounding box center [196, 206] width 6 height 6
checkbox input "true"
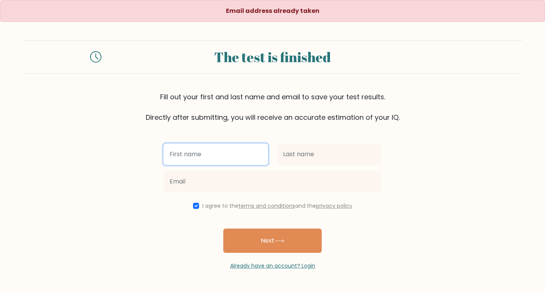
click at [195, 153] on input "text" at bounding box center [216, 153] width 104 height 21
type input "[PERSON_NAME][DEMOGRAPHIC_DATA]"
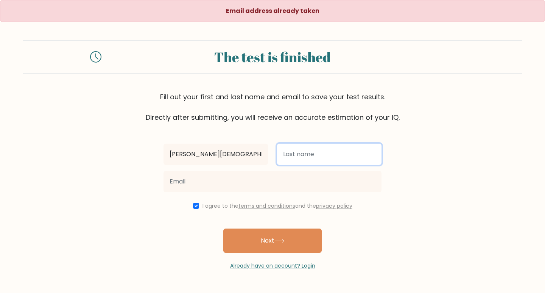
click at [293, 157] on input "text" at bounding box center [329, 153] width 104 height 21
click at [317, 154] on input "bagoor" at bounding box center [329, 153] width 104 height 21
type input "b"
click at [312, 157] on input "text" at bounding box center [329, 153] width 104 height 21
type input "[PERSON_NAME]"
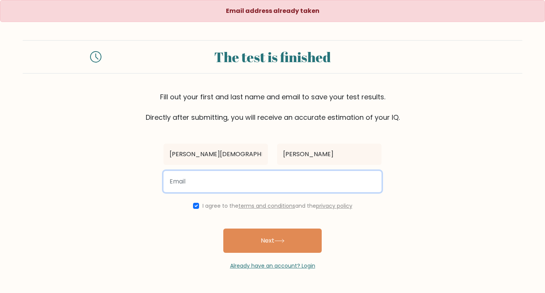
click at [379, 188] on input "email" at bounding box center [273, 181] width 218 height 21
type input "zafarhayat@ge"
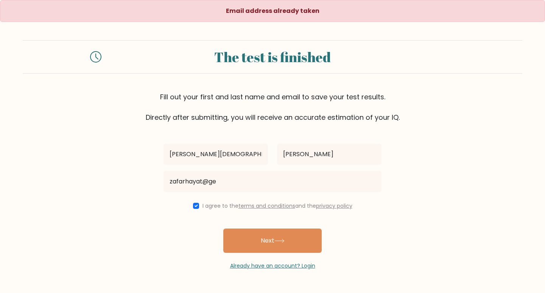
click at [182, 239] on div "HASSNAIN AZHAR M.AZHAR zafarhayat@ge I agree to the terms and conditions and th…" at bounding box center [272, 195] width 227 height 147
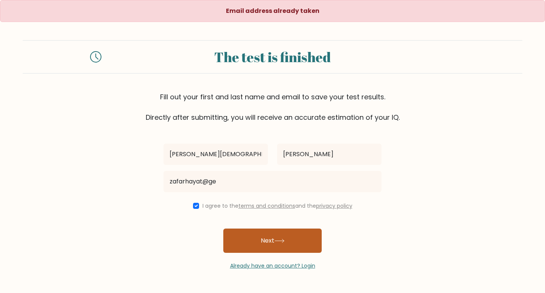
click at [258, 245] on button "Next" at bounding box center [272, 240] width 98 height 24
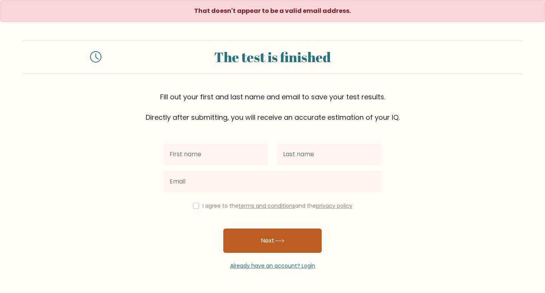
click at [256, 241] on button "Next" at bounding box center [272, 240] width 98 height 24
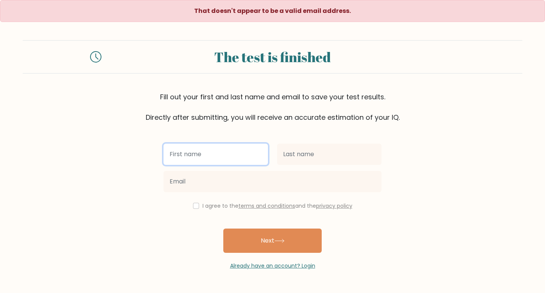
click at [223, 149] on input "text" at bounding box center [216, 153] width 104 height 21
type input "[PERSON_NAME][DEMOGRAPHIC_DATA]"
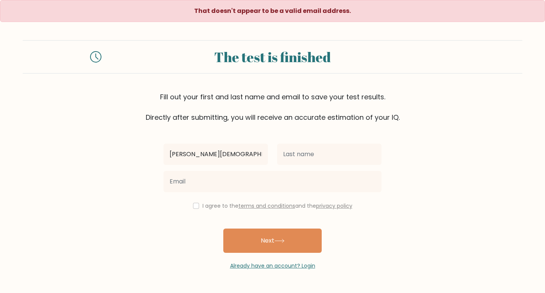
drag, startPoint x: 150, startPoint y: 196, endPoint x: 198, endPoint y: 188, distance: 48.8
click at [180, 195] on form "The test is finished Fill out your first and last name and email to save your t…" at bounding box center [272, 154] width 545 height 229
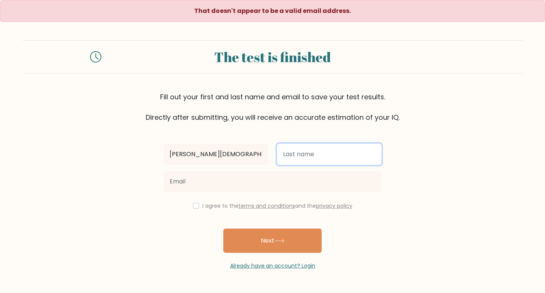
click at [302, 153] on input "text" at bounding box center [329, 153] width 104 height 21
type input "[PERSON_NAME]"
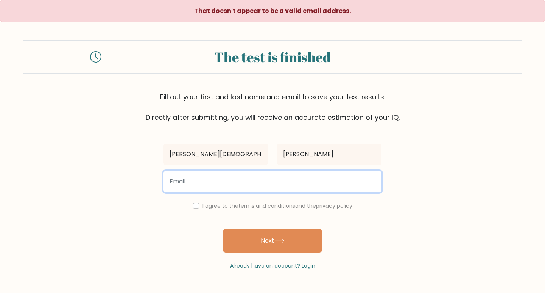
click at [269, 182] on input "email" at bounding box center [273, 181] width 218 height 21
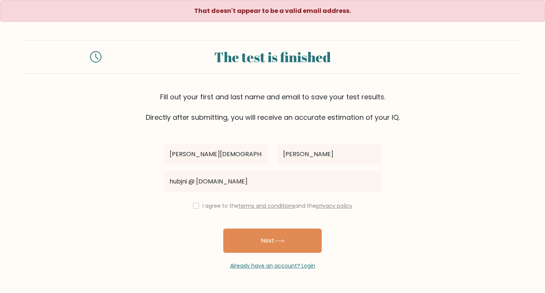
click at [164, 229] on div "HASSNAIN AZHAR M.AZHAR hubjni @ xgmail.com I agree to the terms and conditions …" at bounding box center [272, 195] width 227 height 147
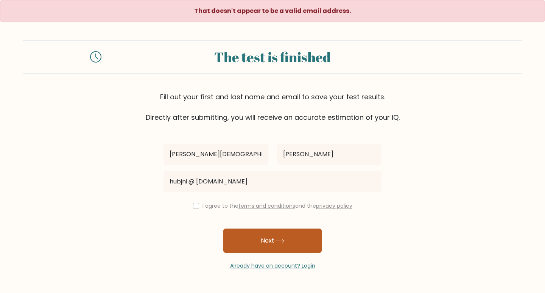
click at [279, 245] on button "Next" at bounding box center [272, 240] width 98 height 24
click at [261, 245] on button "Next" at bounding box center [272, 240] width 98 height 24
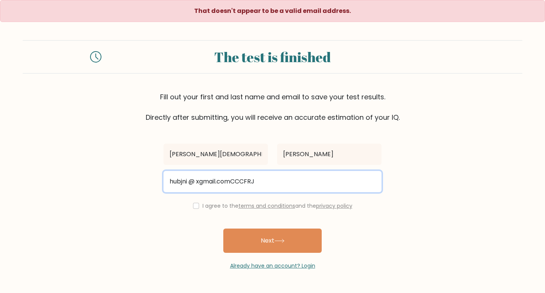
click at [272, 184] on input "hubjni @ xgmail.comCCCFRJ" at bounding box center [273, 181] width 218 height 21
type input "h"
type input "KARAMWRRIAC"
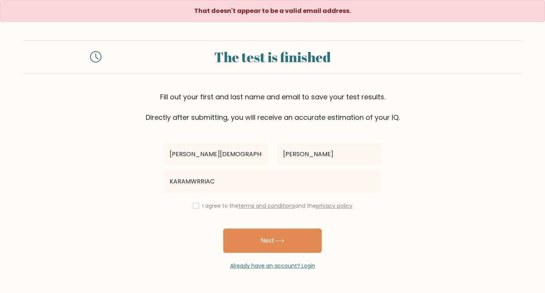
click at [321, 203] on link "privacy policy" at bounding box center [334, 206] width 36 height 8
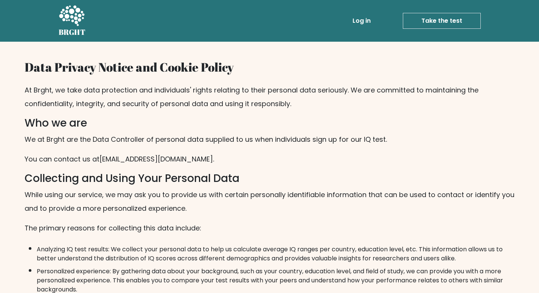
click at [434, 20] on link "Take the test" at bounding box center [442, 21] width 78 height 16
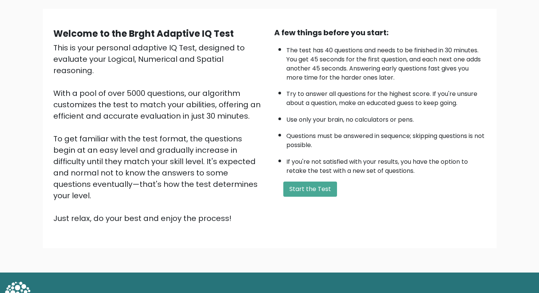
scroll to position [54, 0]
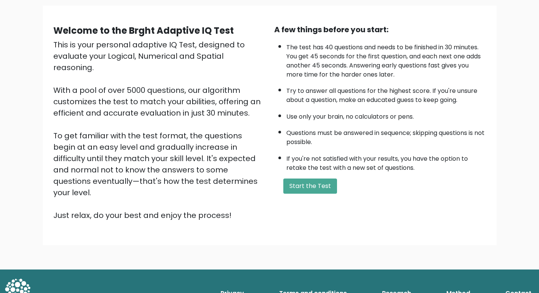
click at [402, 285] on link "Research" at bounding box center [396, 292] width 35 height 15
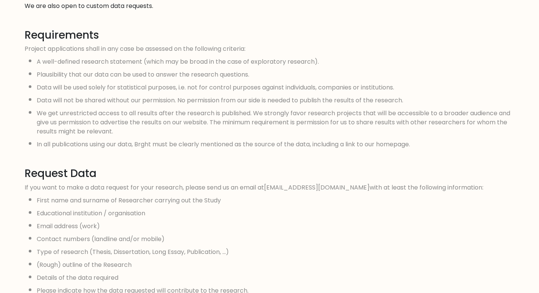
scroll to position [704, 0]
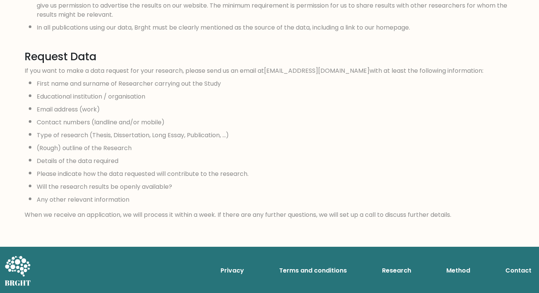
click at [302, 266] on link "Terms and conditions" at bounding box center [313, 270] width 74 height 15
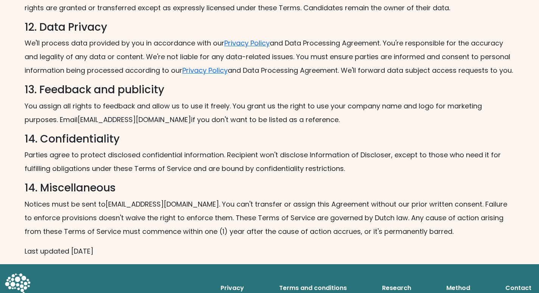
scroll to position [1067, 0]
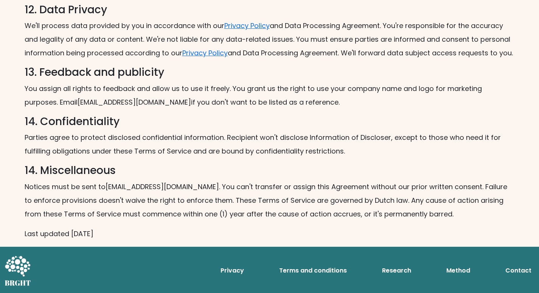
click at [461, 270] on link "Method" at bounding box center [459, 270] width 30 height 15
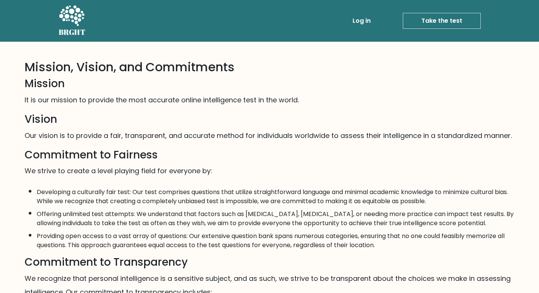
click at [365, 15] on link "Log in" at bounding box center [362, 20] width 24 height 15
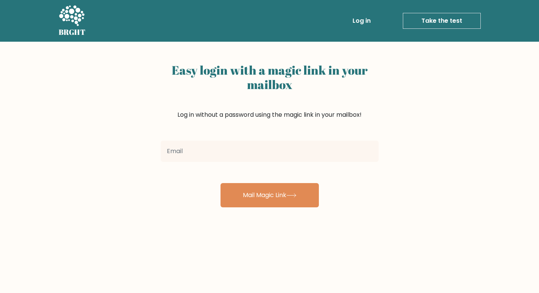
click at [248, 148] on input "email" at bounding box center [270, 150] width 218 height 21
type input "[EMAIL_ADDRESS][DOMAIN_NAME]"
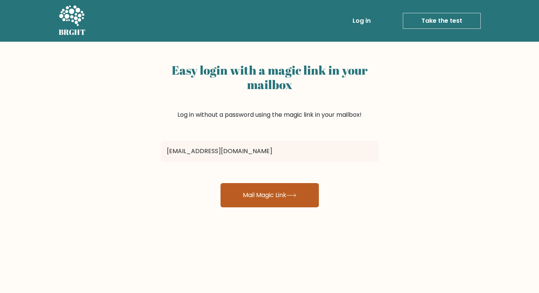
click at [267, 193] on button "Mail Magic Link" at bounding box center [270, 195] width 98 height 24
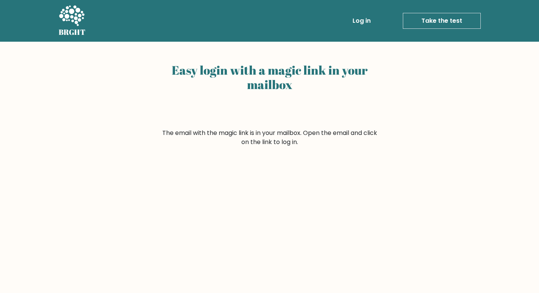
click at [448, 17] on link "Take the test" at bounding box center [442, 21] width 78 height 16
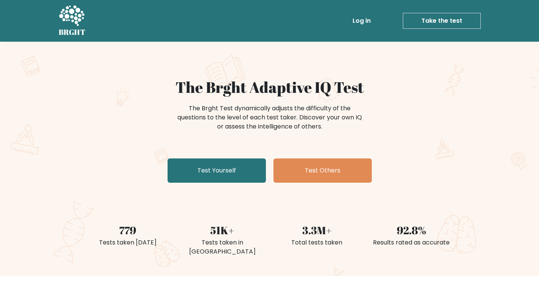
click at [140, 108] on div "The Brght Test dynamically adjusts the difficulty of the questions to the level…" at bounding box center [269, 121] width 303 height 38
drag, startPoint x: 139, startPoint y: 113, endPoint x: 139, endPoint y: 109, distance: 4.2
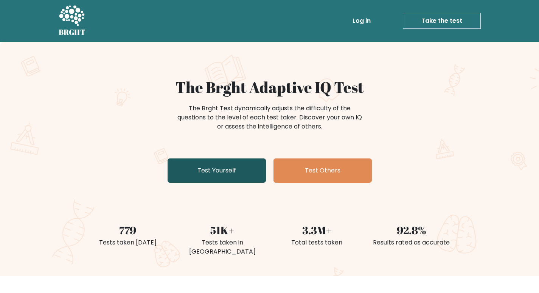
click at [237, 171] on link "Test Yourself" at bounding box center [217, 170] width 98 height 24
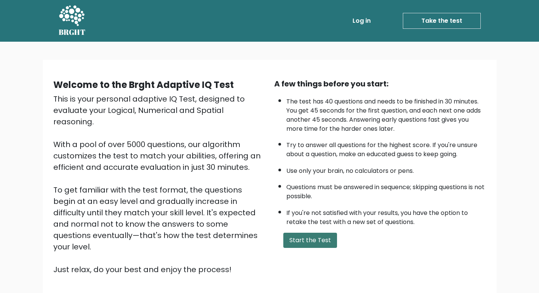
click at [303, 239] on button "Start the Test" at bounding box center [311, 239] width 54 height 15
drag, startPoint x: 305, startPoint y: 230, endPoint x: 308, endPoint y: 238, distance: 8.3
click at [307, 237] on div "A few things before you start: The test has 40 questions and needs to be finish…" at bounding box center [380, 176] width 221 height 197
click at [313, 241] on button "Start the Test" at bounding box center [311, 239] width 54 height 15
click at [318, 238] on button "Start the Test" at bounding box center [311, 239] width 54 height 15
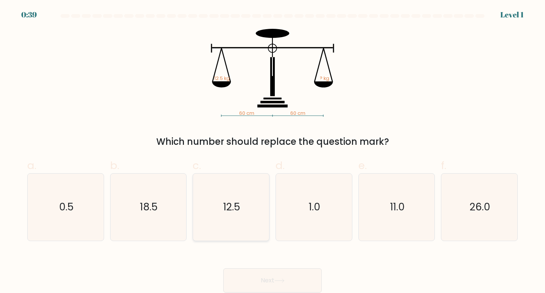
click at [237, 204] on text "12.5" at bounding box center [231, 207] width 17 height 14
click at [273, 151] on input "c. 12.5" at bounding box center [273, 149] width 0 height 5
radio input "true"
click at [289, 264] on div "Next" at bounding box center [273, 271] width 500 height 42
click at [293, 268] on button "Next" at bounding box center [272, 280] width 98 height 24
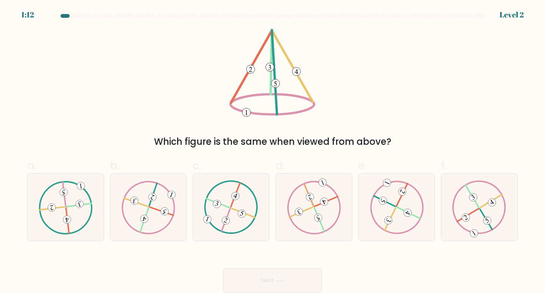
click at [545, 202] on form at bounding box center [272, 153] width 545 height 278
drag, startPoint x: 543, startPoint y: 191, endPoint x: 461, endPoint y: 228, distance: 89.5
click at [525, 200] on form at bounding box center [272, 153] width 545 height 278
click at [454, 232] on icon at bounding box center [479, 206] width 54 height 53
click at [273, 151] on input "f." at bounding box center [273, 149] width 0 height 5
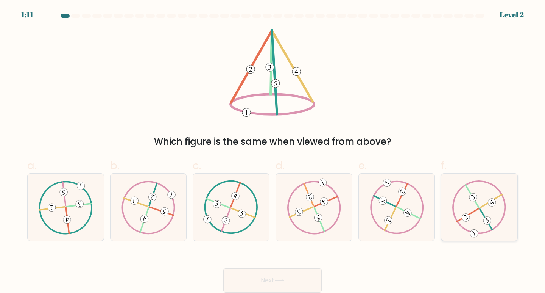
radio input "true"
click at [261, 285] on button "Next" at bounding box center [272, 280] width 98 height 24
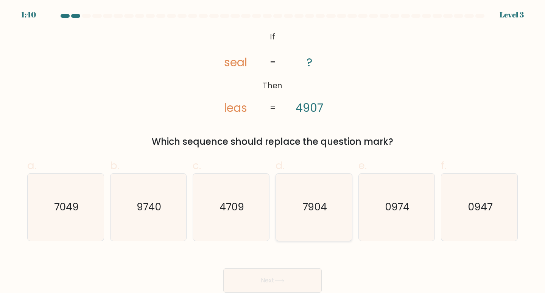
click at [297, 214] on icon "7904" at bounding box center [314, 206] width 67 height 67
click at [273, 151] on input "d. 7904" at bounding box center [273, 149] width 0 height 5
radio input "true"
drag, startPoint x: 273, startPoint y: 263, endPoint x: 275, endPoint y: 277, distance: 13.8
click at [274, 266] on div "Next" at bounding box center [273, 271] width 500 height 42
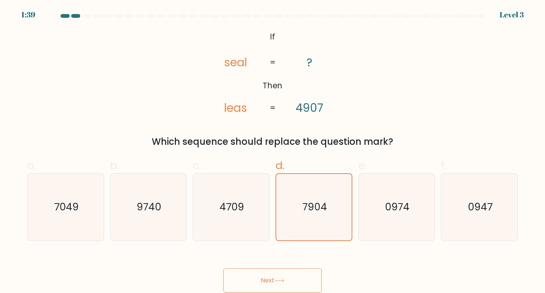
click at [275, 277] on button "Next" at bounding box center [272, 280] width 98 height 24
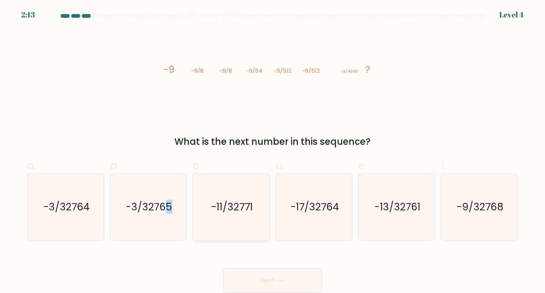
drag, startPoint x: 165, startPoint y: 206, endPoint x: 268, endPoint y: 221, distance: 104.9
click at [197, 205] on div "a. -3/32764 b. -3/32765 c. -11/32771" at bounding box center [272, 195] width 497 height 89
click at [312, 274] on button "Next" at bounding box center [272, 280] width 98 height 24
drag, startPoint x: 312, startPoint y: 274, endPoint x: 285, endPoint y: 237, distance: 46.1
click at [310, 274] on button "Next" at bounding box center [272, 280] width 98 height 24
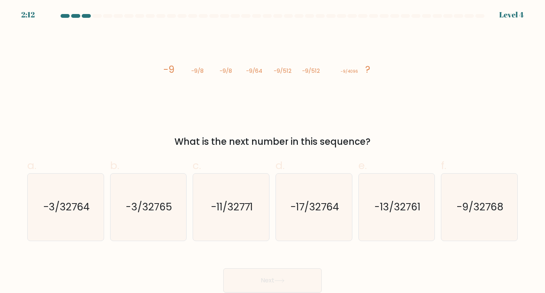
drag, startPoint x: 280, startPoint y: 229, endPoint x: 265, endPoint y: 242, distance: 19.3
click at [278, 229] on div "-17/32764" at bounding box center [314, 207] width 77 height 68
click at [273, 151] on input "d. -17/32764" at bounding box center [273, 149] width 0 height 5
radio input "true"
drag, startPoint x: 293, startPoint y: 287, endPoint x: 290, endPoint y: 282, distance: 4.7
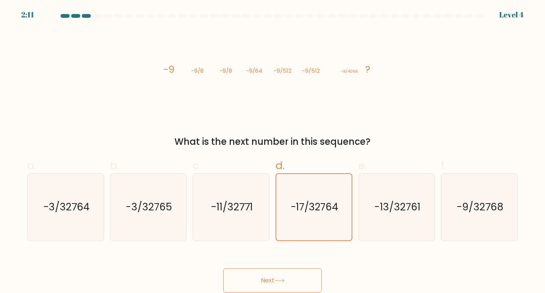
click at [291, 284] on button "Next" at bounding box center [272, 280] width 98 height 24
click at [290, 281] on button "Next" at bounding box center [272, 280] width 98 height 24
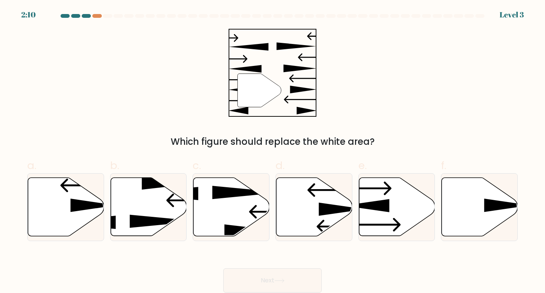
click at [290, 281] on button "Next" at bounding box center [272, 280] width 98 height 24
drag, startPoint x: 298, startPoint y: 177, endPoint x: 295, endPoint y: 228, distance: 51.2
click at [295, 228] on div at bounding box center [314, 207] width 77 height 68
click at [273, 151] on input "d." at bounding box center [273, 149] width 0 height 5
radio input "true"
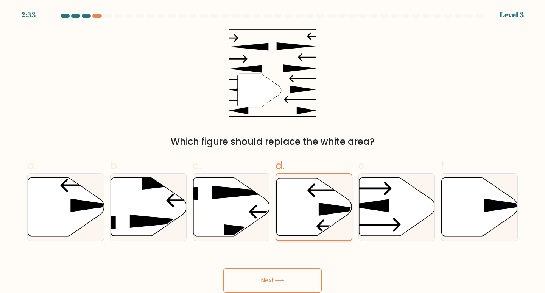
click at [307, 211] on icon at bounding box center [314, 207] width 75 height 58
click at [273, 151] on input "d." at bounding box center [273, 149] width 0 height 5
click at [306, 266] on div "Next" at bounding box center [273, 271] width 500 height 42
click at [300, 273] on button "Next" at bounding box center [272, 280] width 98 height 24
click at [301, 273] on button "Next" at bounding box center [272, 280] width 98 height 24
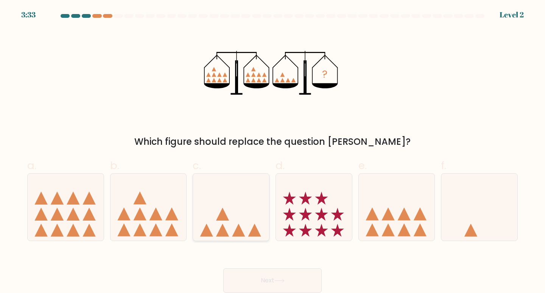
click at [249, 223] on icon at bounding box center [231, 206] width 76 height 63
click at [273, 151] on input "c." at bounding box center [273, 149] width 0 height 5
radio input "true"
click at [287, 268] on button "Next" at bounding box center [272, 280] width 98 height 24
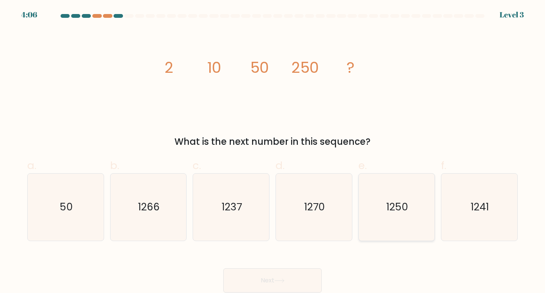
click at [393, 219] on icon "1250" at bounding box center [396, 206] width 67 height 67
click at [273, 151] on input "e. 1250" at bounding box center [273, 149] width 0 height 5
radio input "true"
drag, startPoint x: 282, startPoint y: 273, endPoint x: 286, endPoint y: 274, distance: 4.0
click at [286, 270] on button "Next" at bounding box center [272, 280] width 98 height 24
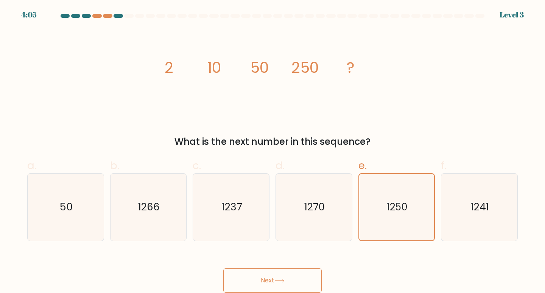
click at [286, 274] on button "Next" at bounding box center [272, 280] width 98 height 24
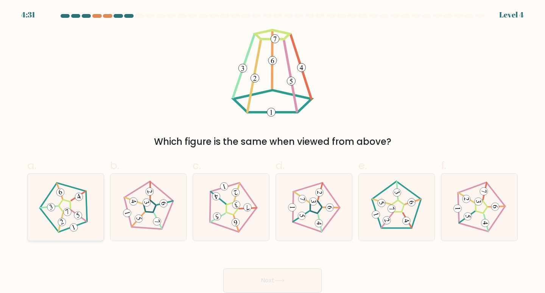
click at [70, 188] on icon at bounding box center [65, 206] width 53 height 53
click at [273, 151] on input "a." at bounding box center [273, 149] width 0 height 5
radio input "true"
click at [254, 267] on div "Next" at bounding box center [273, 271] width 500 height 42
drag, startPoint x: 254, startPoint y: 267, endPoint x: 248, endPoint y: 276, distance: 10.9
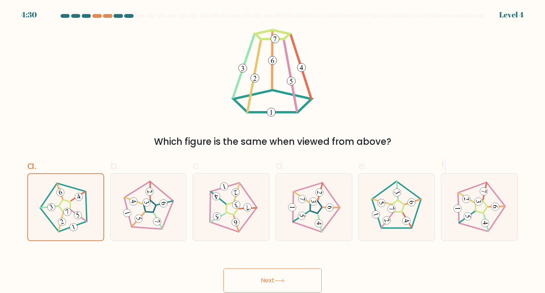
click at [250, 274] on div "Next" at bounding box center [273, 271] width 500 height 42
click at [248, 276] on button "Next" at bounding box center [272, 280] width 98 height 24
click at [246, 276] on button "Next" at bounding box center [272, 280] width 98 height 24
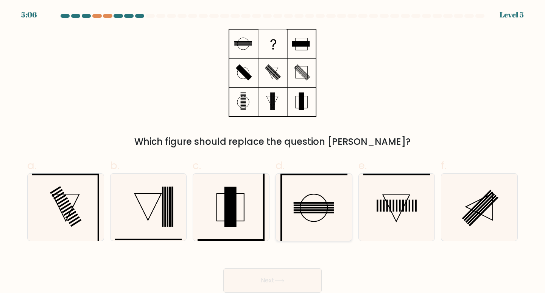
click at [312, 205] on rect at bounding box center [314, 205] width 40 height 2
click at [273, 151] on input "d." at bounding box center [273, 149] width 0 height 5
radio input "true"
click at [296, 278] on button "Next" at bounding box center [272, 280] width 98 height 24
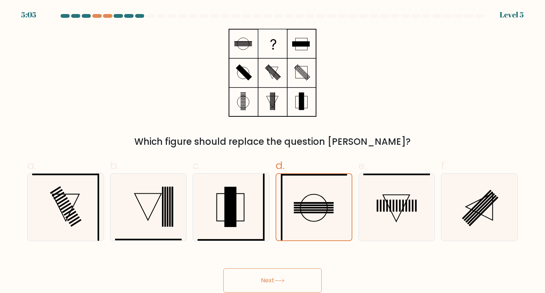
click at [296, 277] on button "Next" at bounding box center [272, 280] width 98 height 24
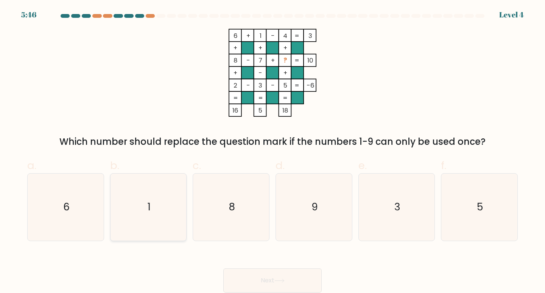
drag, startPoint x: 160, startPoint y: 213, endPoint x: 136, endPoint y: 188, distance: 34.8
click at [136, 188] on icon "1" at bounding box center [148, 206] width 67 height 67
click at [247, 280] on button "Next" at bounding box center [272, 280] width 98 height 24
click at [182, 227] on icon "1" at bounding box center [148, 206] width 67 height 67
click at [273, 151] on input "b. 1" at bounding box center [273, 149] width 0 height 5
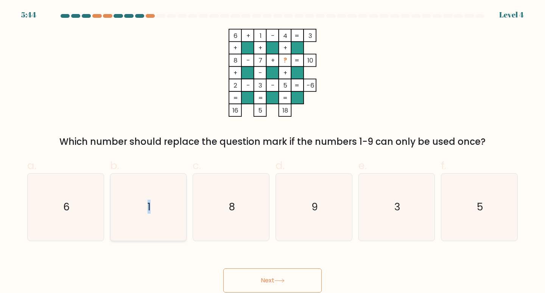
radio input "true"
click at [228, 285] on button "Next" at bounding box center [272, 280] width 98 height 24
click at [243, 280] on button "Next" at bounding box center [272, 280] width 98 height 24
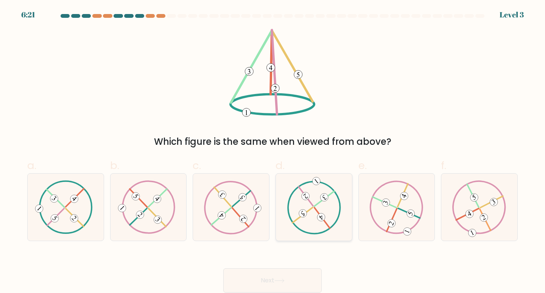
click at [314, 217] on icon at bounding box center [314, 206] width 54 height 53
click at [273, 151] on input "d." at bounding box center [273, 149] width 0 height 5
radio input "true"
click at [299, 272] on button "Next" at bounding box center [272, 280] width 98 height 24
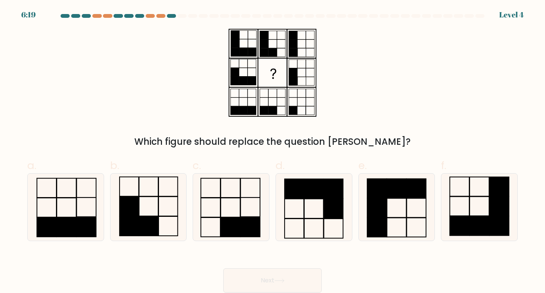
click at [299, 272] on button "Next" at bounding box center [272, 280] width 98 height 24
click at [170, 210] on icon at bounding box center [148, 206] width 67 height 67
click at [273, 151] on input "b." at bounding box center [273, 149] width 0 height 5
radio input "true"
click at [259, 277] on button "Next" at bounding box center [272, 280] width 98 height 24
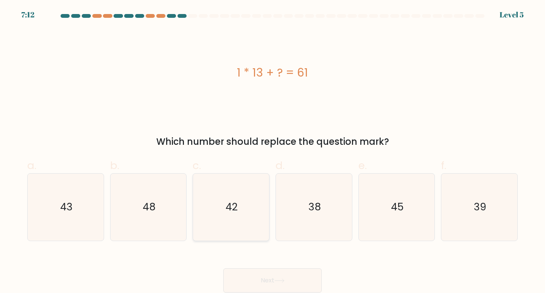
click at [249, 224] on icon "42" at bounding box center [231, 206] width 67 height 67
click at [273, 151] on input "c. 42" at bounding box center [273, 149] width 0 height 5
radio input "true"
click at [293, 278] on button "Next" at bounding box center [272, 280] width 98 height 24
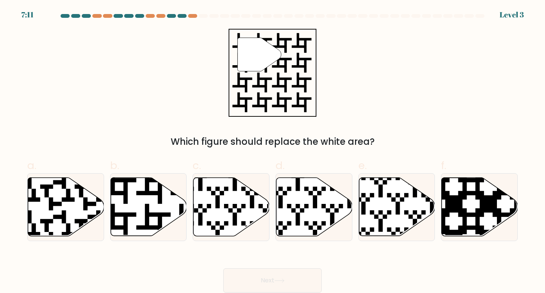
click at [298, 275] on button "Next" at bounding box center [272, 280] width 98 height 24
drag, startPoint x: 119, startPoint y: 220, endPoint x: 198, endPoint y: 220, distance: 78.7
click at [120, 220] on icon at bounding box center [149, 207] width 76 height 58
click at [273, 151] on input "b." at bounding box center [273, 149] width 0 height 5
radio input "true"
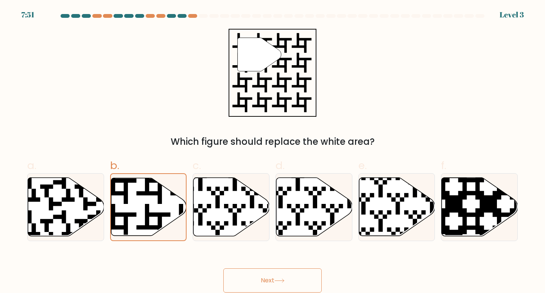
click at [249, 268] on div "Next" at bounding box center [273, 271] width 500 height 42
click at [245, 273] on button "Next" at bounding box center [272, 280] width 98 height 24
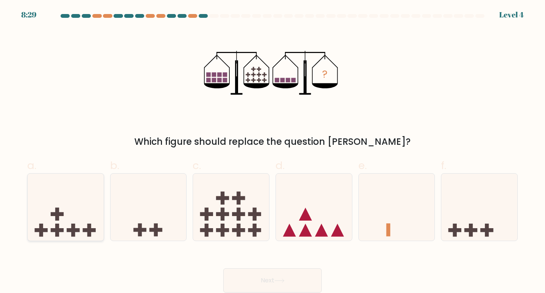
click at [78, 206] on icon at bounding box center [66, 206] width 76 height 63
click at [273, 151] on input "a." at bounding box center [273, 149] width 0 height 5
radio input "true"
click at [236, 273] on button "Next" at bounding box center [272, 280] width 98 height 24
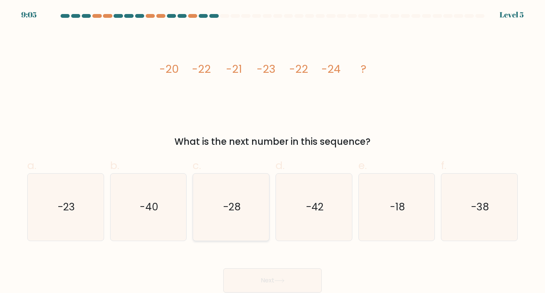
click at [246, 232] on icon "-28" at bounding box center [231, 206] width 67 height 67
click at [273, 151] on input "c. -28" at bounding box center [273, 149] width 0 height 5
radio input "true"
click at [272, 280] on button "Next" at bounding box center [272, 280] width 98 height 24
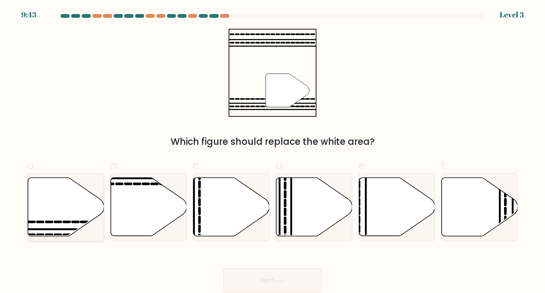
click at [75, 209] on icon at bounding box center [66, 207] width 76 height 58
click at [273, 151] on input "a." at bounding box center [273, 149] width 0 height 5
radio input "true"
click at [253, 273] on button "Next" at bounding box center [272, 280] width 98 height 24
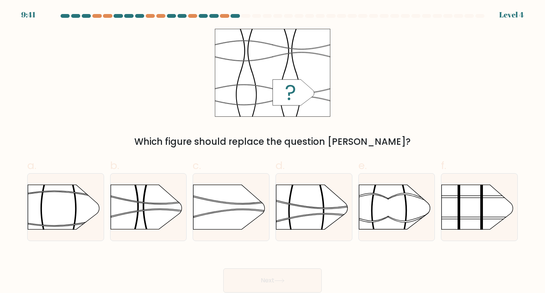
click at [254, 284] on button "Next" at bounding box center [272, 280] width 98 height 24
click at [289, 207] on icon at bounding box center [292, 210] width 8 height 75
click at [273, 151] on input "d." at bounding box center [273, 149] width 0 height 5
radio input "true"
click at [243, 265] on div "Next" at bounding box center [273, 271] width 500 height 42
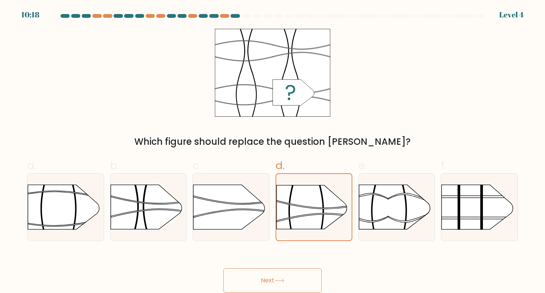
click at [242, 274] on button "Next" at bounding box center [272, 280] width 98 height 24
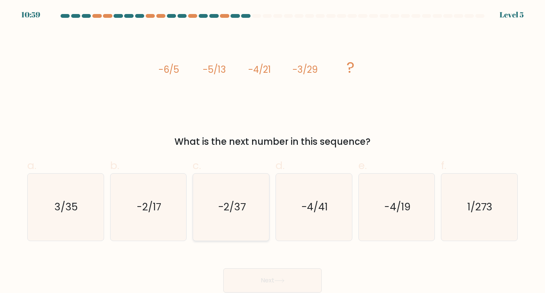
click at [243, 231] on icon "-2/37" at bounding box center [231, 206] width 67 height 67
click at [273, 151] on input "c. -2/37" at bounding box center [273, 149] width 0 height 5
radio input "true"
click at [244, 275] on button "Next" at bounding box center [272, 280] width 98 height 24
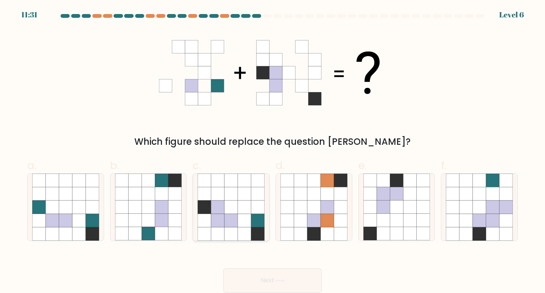
click at [242, 230] on icon at bounding box center [244, 233] width 13 height 13
click at [273, 151] on input "c." at bounding box center [273, 149] width 0 height 5
radio input "true"
drag, startPoint x: 266, startPoint y: 271, endPoint x: 260, endPoint y: 271, distance: 5.7
click at [261, 272] on button "Next" at bounding box center [272, 280] width 98 height 24
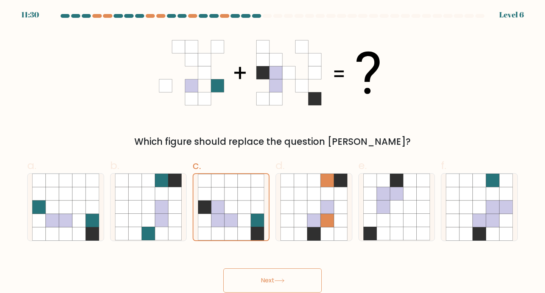
drag, startPoint x: 259, startPoint y: 271, endPoint x: 253, endPoint y: 274, distance: 7.6
click at [257, 273] on button "Next" at bounding box center [272, 280] width 98 height 24
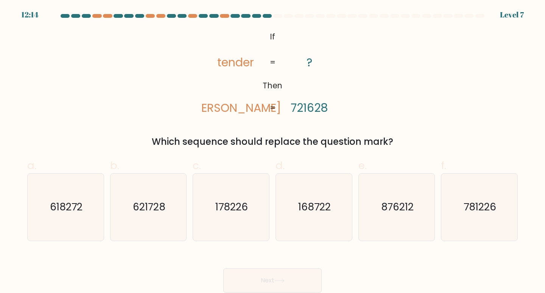
click at [253, 274] on button "Next" at bounding box center [272, 280] width 98 height 24
drag, startPoint x: 142, startPoint y: 227, endPoint x: 149, endPoint y: 224, distance: 7.0
click at [147, 224] on icon "621728" at bounding box center [148, 206] width 67 height 67
click at [261, 276] on button "Next" at bounding box center [272, 280] width 98 height 24
click at [259, 276] on button "Next" at bounding box center [272, 280] width 98 height 24
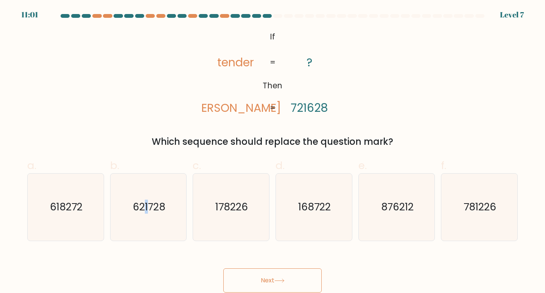
click at [255, 275] on button "Next" at bounding box center [272, 280] width 98 height 24
drag, startPoint x: 230, startPoint y: 276, endPoint x: 164, endPoint y: 218, distance: 88.0
click at [166, 223] on form "If ?" at bounding box center [272, 153] width 545 height 278
click at [164, 218] on icon "621728" at bounding box center [148, 206] width 67 height 67
click at [273, 151] on input "b. 621728" at bounding box center [273, 149] width 0 height 5
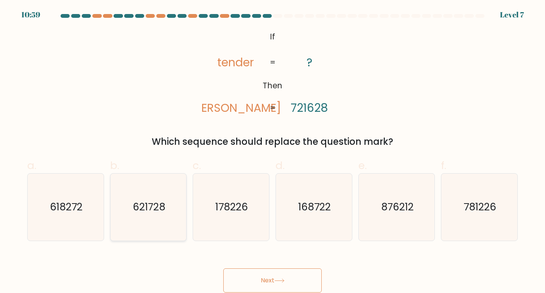
radio input "true"
drag, startPoint x: 164, startPoint y: 218, endPoint x: 203, endPoint y: 235, distance: 42.6
click at [165, 218] on icon "621728" at bounding box center [148, 207] width 66 height 66
click at [273, 151] on input "b. 621728" at bounding box center [273, 149] width 0 height 5
drag, startPoint x: 265, startPoint y: 282, endPoint x: 257, endPoint y: 279, distance: 8.5
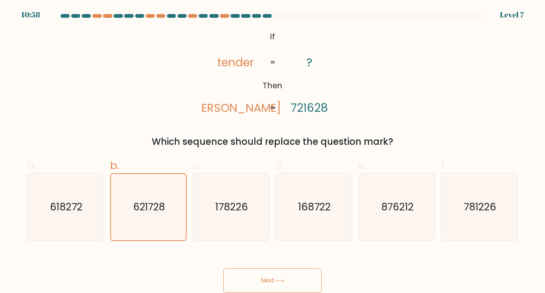
click at [257, 279] on button "Next" at bounding box center [272, 280] width 98 height 24
click at [258, 279] on button "Next" at bounding box center [272, 280] width 98 height 24
click at [259, 278] on button "Next" at bounding box center [272, 280] width 98 height 24
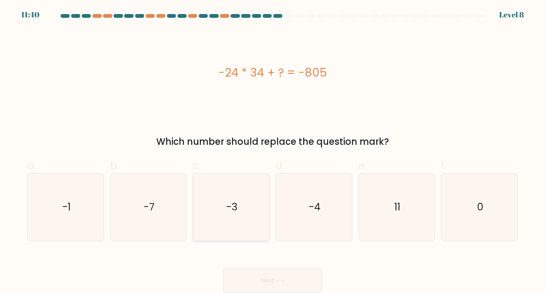
drag, startPoint x: 205, startPoint y: 212, endPoint x: 225, endPoint y: 223, distance: 23.4
click at [206, 211] on icon "-3" at bounding box center [231, 206] width 67 height 67
click at [273, 151] on input "c. -3" at bounding box center [273, 149] width 0 height 5
radio input "true"
click at [261, 269] on button "Next" at bounding box center [272, 280] width 98 height 24
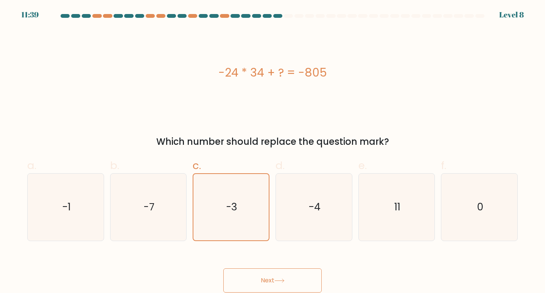
click at [261, 268] on button "Next" at bounding box center [272, 280] width 98 height 24
click at [262, 272] on button "Next" at bounding box center [272, 280] width 98 height 24
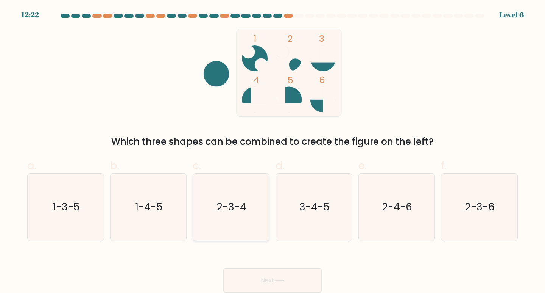
click at [220, 200] on text "2-3-4" at bounding box center [232, 207] width 30 height 14
click at [273, 151] on input "c. 2-3-4" at bounding box center [273, 149] width 0 height 5
radio input "true"
click at [302, 278] on button "Next" at bounding box center [272, 280] width 98 height 24
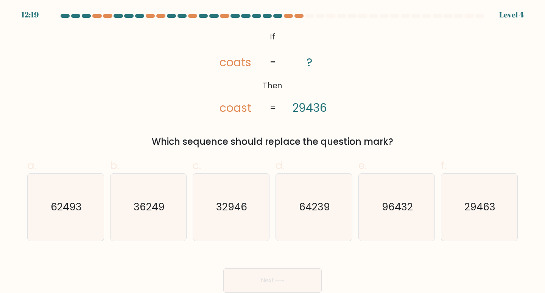
click at [300, 277] on button "Next" at bounding box center [272, 280] width 98 height 24
click at [234, 161] on label "c. 32946" at bounding box center [231, 198] width 77 height 83
click at [273, 151] on input "c. 32946" at bounding box center [273, 149] width 0 height 5
radio input "true"
drag, startPoint x: 447, startPoint y: 212, endPoint x: 396, endPoint y: 213, distance: 50.4
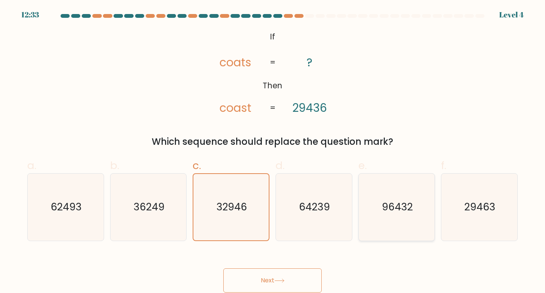
click at [443, 212] on div "29463" at bounding box center [479, 207] width 77 height 68
click at [273, 151] on input "f. 29463" at bounding box center [273, 149] width 0 height 5
radio input "true"
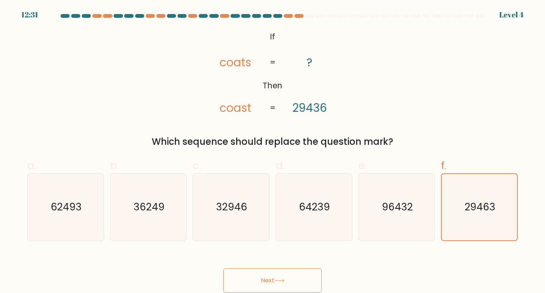
click at [307, 283] on button "Next" at bounding box center [272, 280] width 98 height 24
click at [311, 280] on button "Next" at bounding box center [272, 280] width 98 height 24
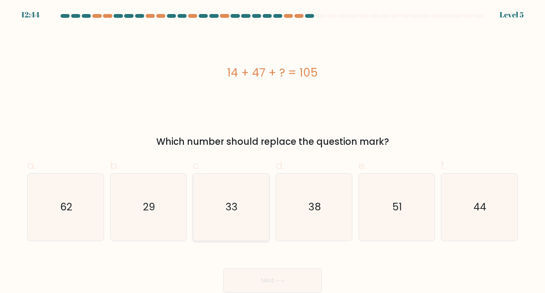
drag, startPoint x: 83, startPoint y: 214, endPoint x: 210, endPoint y: 235, distance: 129.3
click at [89, 216] on icon "62" at bounding box center [65, 206] width 67 height 67
click at [273, 151] on input "a. 62" at bounding box center [273, 149] width 0 height 5
radio input "true"
click at [278, 271] on button "Next" at bounding box center [272, 280] width 98 height 24
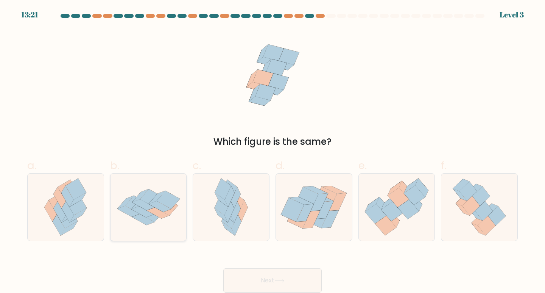
click at [164, 206] on icon at bounding box center [160, 206] width 22 height 11
click at [273, 151] on input "b." at bounding box center [273, 149] width 0 height 5
radio input "true"
click at [273, 276] on button "Next" at bounding box center [272, 280] width 98 height 24
click at [275, 273] on button "Next" at bounding box center [272, 280] width 98 height 24
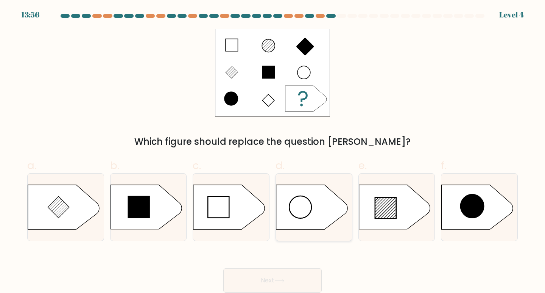
drag, startPoint x: 285, startPoint y: 278, endPoint x: 307, endPoint y: 216, distance: 65.5
click at [304, 232] on form "a." at bounding box center [272, 153] width 545 height 278
click at [307, 211] on circle at bounding box center [300, 207] width 22 height 22
click at [273, 151] on input "d." at bounding box center [273, 149] width 0 height 5
radio input "true"
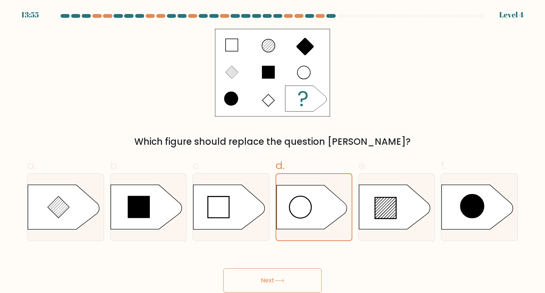
click at [289, 268] on button "Next" at bounding box center [272, 280] width 98 height 24
click at [290, 267] on div "Next" at bounding box center [273, 271] width 500 height 42
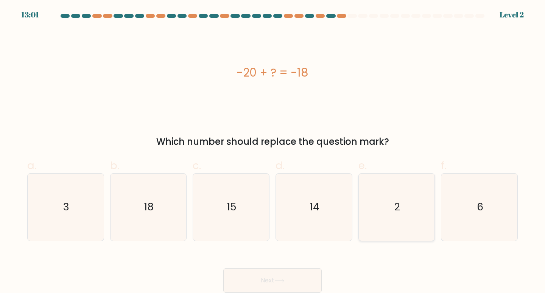
click at [362, 199] on div "2" at bounding box center [396, 207] width 77 height 68
click at [273, 151] on input "e. 2" at bounding box center [273, 149] width 0 height 5
radio input "true"
click at [282, 274] on button "Next" at bounding box center [272, 280] width 98 height 24
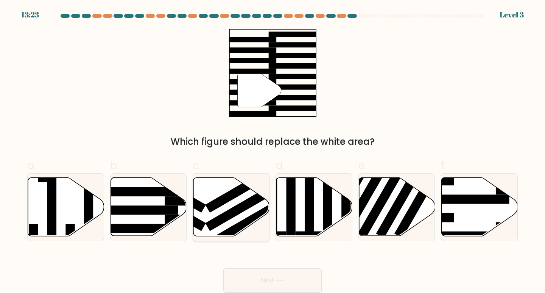
click at [243, 200] on icon at bounding box center [231, 207] width 76 height 58
click at [273, 151] on input "c." at bounding box center [273, 149] width 0 height 5
radio input "true"
drag, startPoint x: 282, startPoint y: 277, endPoint x: 282, endPoint y: 272, distance: 4.9
click at [281, 275] on button "Next" at bounding box center [272, 280] width 98 height 24
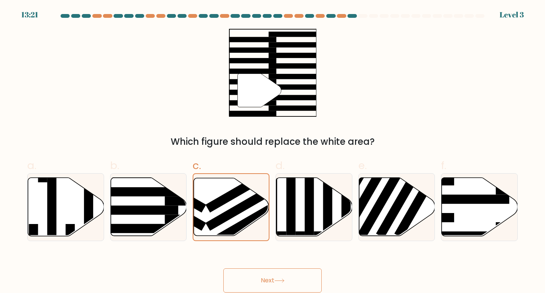
drag, startPoint x: 282, startPoint y: 272, endPoint x: 288, endPoint y: 270, distance: 7.1
click at [285, 271] on button "Next" at bounding box center [272, 280] width 98 height 24
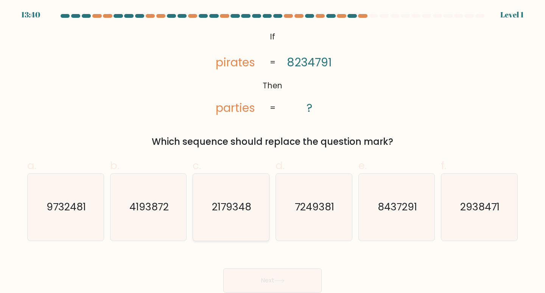
click at [240, 188] on icon "2179348" at bounding box center [231, 206] width 67 height 67
click at [273, 151] on input "c. 2179348" at bounding box center [273, 149] width 0 height 5
radio input "true"
drag, startPoint x: 292, startPoint y: 267, endPoint x: 291, endPoint y: 283, distance: 16.7
click at [292, 268] on div "Next" at bounding box center [273, 271] width 500 height 42
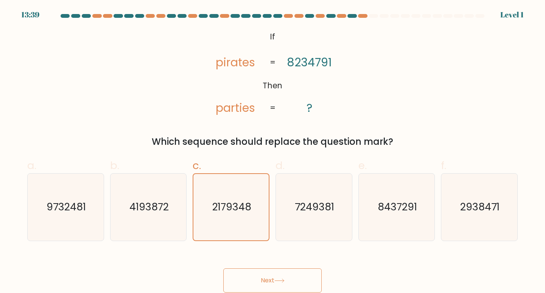
click at [291, 284] on button "Next" at bounding box center [272, 280] width 98 height 24
drag, startPoint x: 291, startPoint y: 282, endPoint x: 296, endPoint y: 283, distance: 4.6
click at [292, 282] on button "Next" at bounding box center [272, 280] width 98 height 24
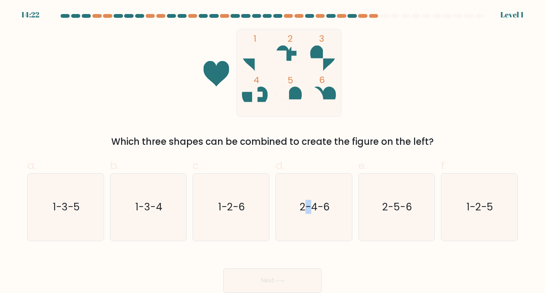
drag, startPoint x: 308, startPoint y: 201, endPoint x: 316, endPoint y: 256, distance: 56.2
click at [308, 205] on text "2-4-6" at bounding box center [315, 207] width 30 height 14
drag, startPoint x: 299, startPoint y: 267, endPoint x: 298, endPoint y: 271, distance: 4.2
click at [298, 270] on div "Next" at bounding box center [273, 271] width 500 height 42
click at [298, 271] on button "Next" at bounding box center [272, 280] width 98 height 24
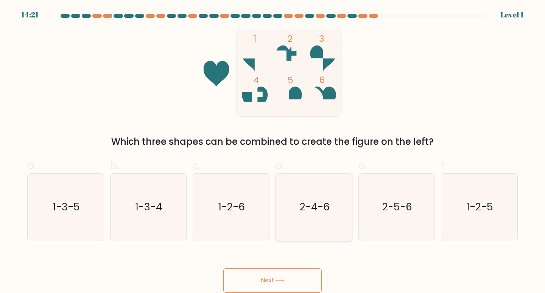
drag, startPoint x: 298, startPoint y: 272, endPoint x: 312, endPoint y: 193, distance: 80.0
click at [298, 262] on div "Next" at bounding box center [273, 271] width 500 height 42
drag, startPoint x: 312, startPoint y: 193, endPoint x: 309, endPoint y: 207, distance: 14.0
click at [313, 200] on icon "2-4-6" at bounding box center [314, 206] width 67 height 67
click at [273, 151] on input "d. 2-4-6" at bounding box center [273, 149] width 0 height 5
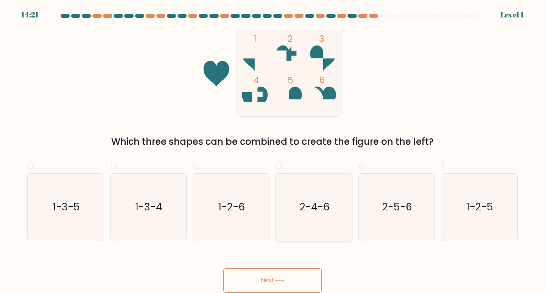
radio input "true"
drag, startPoint x: 291, startPoint y: 263, endPoint x: 288, endPoint y: 281, distance: 18.5
click at [288, 284] on div "Next" at bounding box center [273, 271] width 500 height 42
click at [294, 273] on button "Next" at bounding box center [272, 280] width 98 height 24
click at [294, 274] on button "Next" at bounding box center [272, 280] width 98 height 24
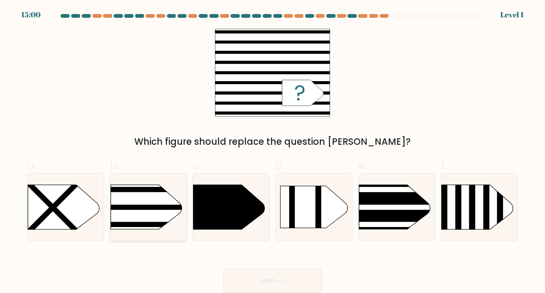
click at [140, 217] on rect at bounding box center [94, 172] width 198 height 150
click at [273, 151] on input "b." at bounding box center [273, 149] width 0 height 5
radio input "true"
click at [138, 204] on g at bounding box center [95, 172] width 196 height 149
click at [273, 151] on input "b." at bounding box center [273, 149] width 0 height 5
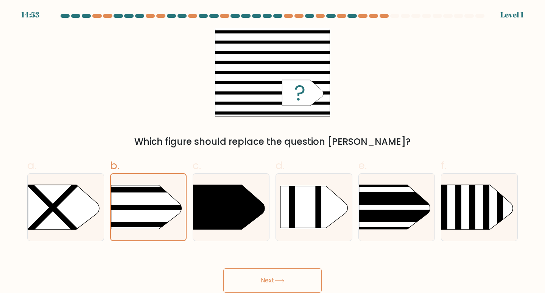
click at [273, 279] on button "Next" at bounding box center [272, 280] width 98 height 24
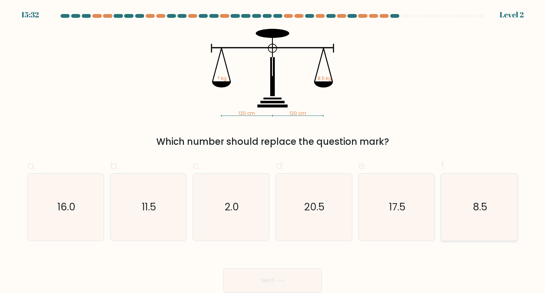
click at [450, 204] on icon "8.5" at bounding box center [479, 206] width 67 height 67
click at [273, 151] on input "f. 8.5" at bounding box center [273, 149] width 0 height 5
radio input "true"
click at [284, 272] on button "Next" at bounding box center [272, 280] width 98 height 24
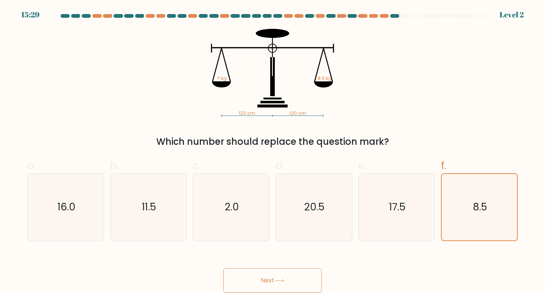
click at [284, 272] on button "Next" at bounding box center [272, 280] width 98 height 24
click at [279, 271] on button "Next" at bounding box center [272, 280] width 98 height 24
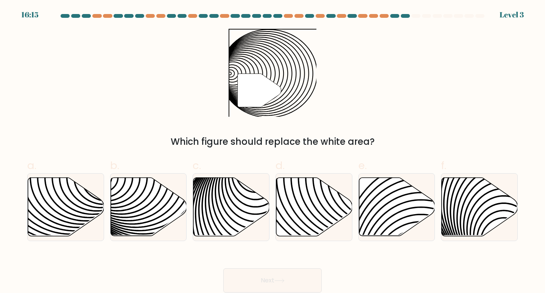
click at [279, 271] on button "Next" at bounding box center [272, 280] width 98 height 24
click at [153, 213] on icon at bounding box center [149, 207] width 76 height 58
click at [273, 151] on input "b." at bounding box center [273, 149] width 0 height 5
radio input "true"
click at [296, 275] on button "Next" at bounding box center [272, 280] width 98 height 24
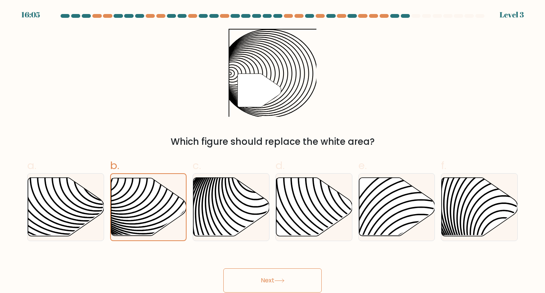
click at [296, 274] on button "Next" at bounding box center [272, 280] width 98 height 24
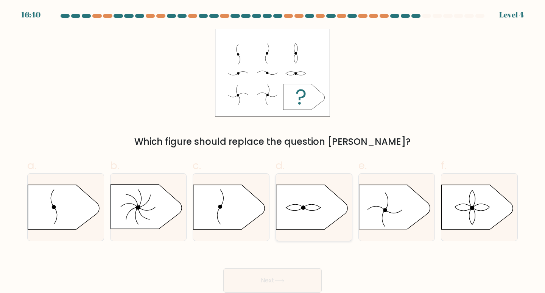
click at [315, 224] on icon at bounding box center [311, 207] width 71 height 44
click at [273, 151] on input "d." at bounding box center [273, 149] width 0 height 5
radio input "true"
click at [313, 278] on button "Next" at bounding box center [272, 280] width 98 height 24
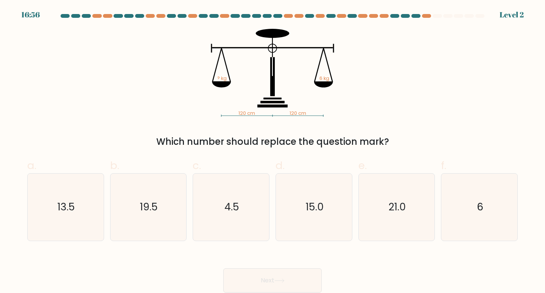
click at [424, 159] on label "e. 21.0" at bounding box center [396, 198] width 77 height 83
click at [273, 151] on input "e. 21.0" at bounding box center [273, 149] width 0 height 5
radio input "true"
click at [455, 228] on icon "6" at bounding box center [479, 206] width 67 height 67
click at [273, 151] on input "f. 6" at bounding box center [273, 149] width 0 height 5
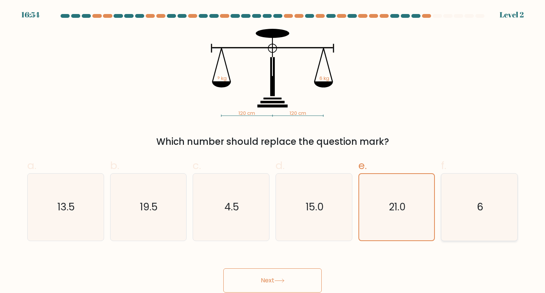
radio input "true"
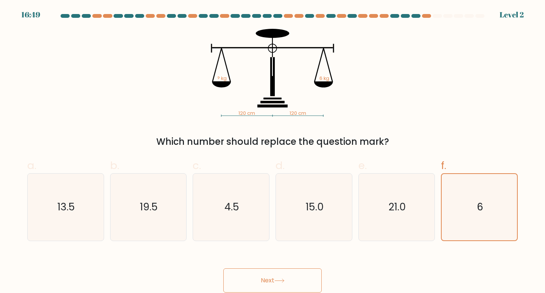
click at [291, 280] on button "Next" at bounding box center [272, 280] width 98 height 24
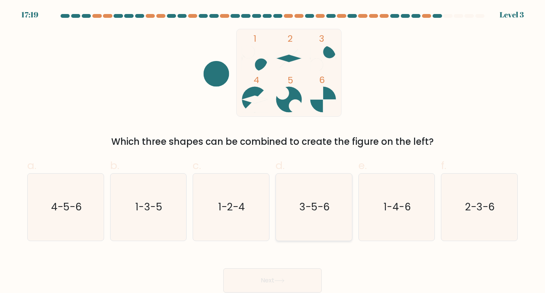
click at [310, 223] on icon "3-5-6" at bounding box center [314, 206] width 67 height 67
click at [273, 151] on input "d. 3-5-6" at bounding box center [273, 149] width 0 height 5
radio input "true"
click at [289, 276] on button "Next" at bounding box center [272, 280] width 98 height 24
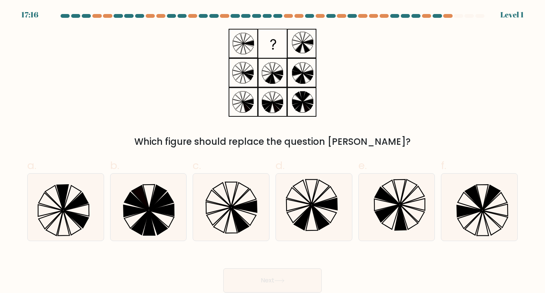
click at [291, 273] on button "Next" at bounding box center [272, 280] width 98 height 24
click at [248, 212] on icon at bounding box center [231, 206] width 67 height 67
click at [273, 151] on input "c." at bounding box center [273, 149] width 0 height 5
radio input "true"
click at [299, 270] on button "Next" at bounding box center [272, 280] width 98 height 24
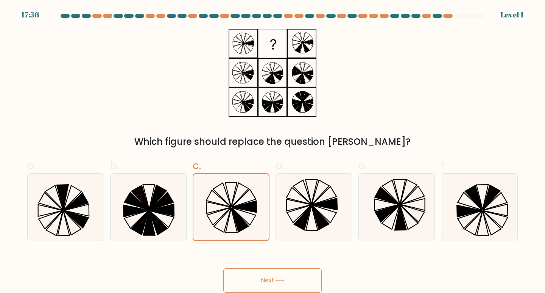
click at [299, 273] on button "Next" at bounding box center [272, 280] width 98 height 24
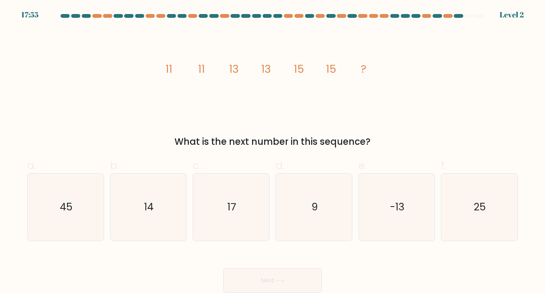
click at [299, 273] on button "Next" at bounding box center [272, 280] width 98 height 24
drag, startPoint x: 227, startPoint y: 237, endPoint x: 230, endPoint y: 221, distance: 16.1
click at [228, 234] on icon "17" at bounding box center [231, 206] width 67 height 67
click at [273, 151] on input "c. 17" at bounding box center [273, 149] width 0 height 5
radio input "true"
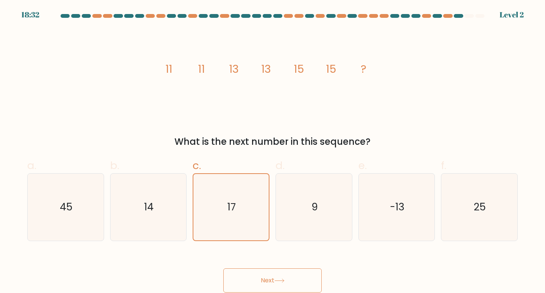
click at [288, 276] on button "Next" at bounding box center [272, 280] width 98 height 24
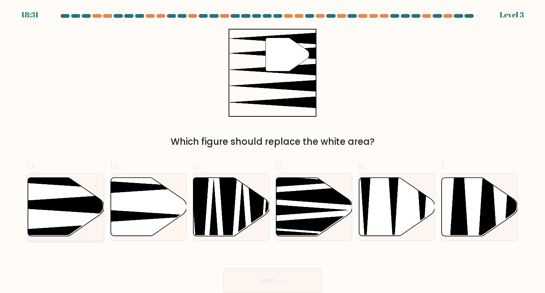
click at [79, 200] on icon at bounding box center [39, 205] width 151 height 20
click at [273, 151] on input "a." at bounding box center [273, 149] width 0 height 5
radio input "true"
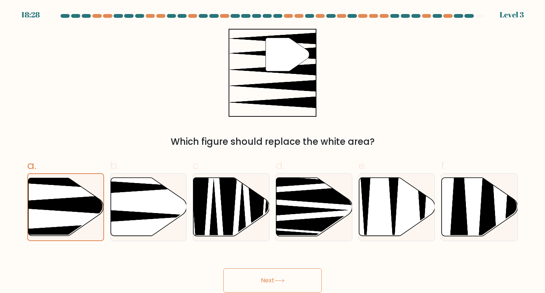
click at [240, 284] on button "Next" at bounding box center [272, 280] width 98 height 24
drag, startPoint x: 240, startPoint y: 280, endPoint x: 238, endPoint y: 271, distance: 8.9
click at [238, 271] on button "Next" at bounding box center [272, 280] width 98 height 24
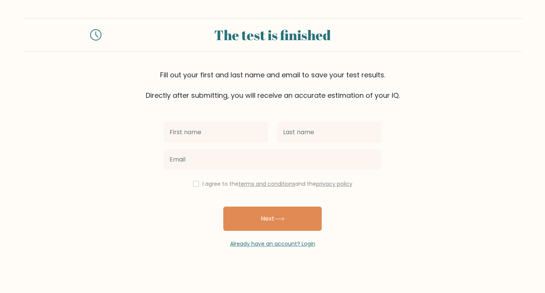
click at [202, 127] on input "text" at bounding box center [216, 132] width 104 height 21
type input "[PERSON_NAME][DEMOGRAPHIC_DATA]"
click at [136, 111] on form "The test is finished Fill out your first and last name and email to save your t…" at bounding box center [272, 132] width 545 height 229
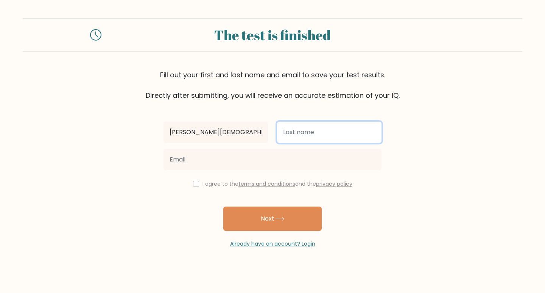
click at [292, 134] on input "text" at bounding box center [329, 132] width 104 height 21
type input "[PERSON_NAME]"
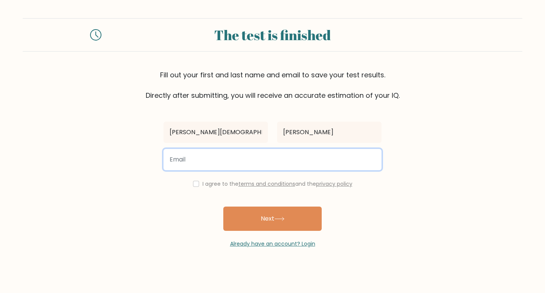
click at [308, 154] on input "email" at bounding box center [273, 159] width 218 height 21
type input "[EMAIL_ADDRESS][DOMAIN_NAME]"
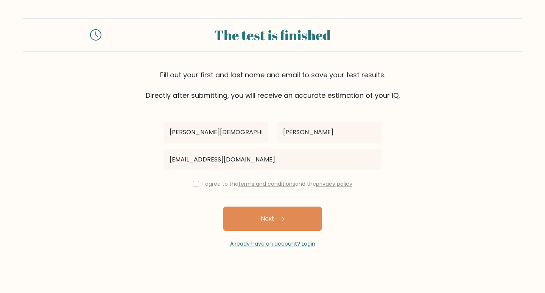
click at [177, 201] on div "[PERSON_NAME][DEMOGRAPHIC_DATA] [PERSON_NAME] [EMAIL_ADDRESS][DOMAIN_NAME] I ag…" at bounding box center [272, 173] width 227 height 147
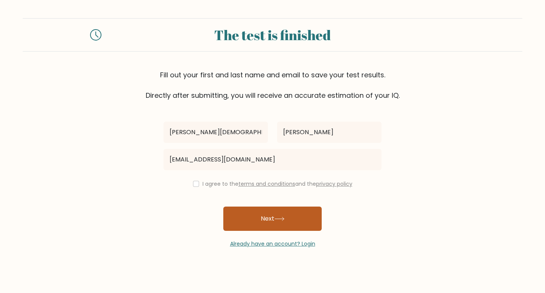
click at [256, 210] on button "Next" at bounding box center [272, 218] width 98 height 24
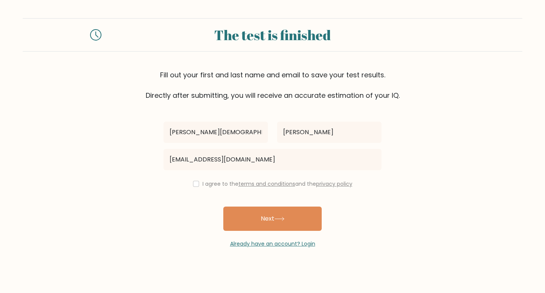
click at [196, 180] on div "I agree to the terms and conditions and the privacy policy" at bounding box center [272, 183] width 227 height 9
click at [194, 183] on input "checkbox" at bounding box center [196, 184] width 6 height 6
checkbox input "true"
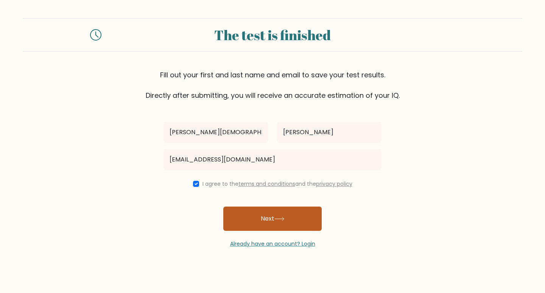
click at [258, 223] on button "Next" at bounding box center [272, 218] width 98 height 24
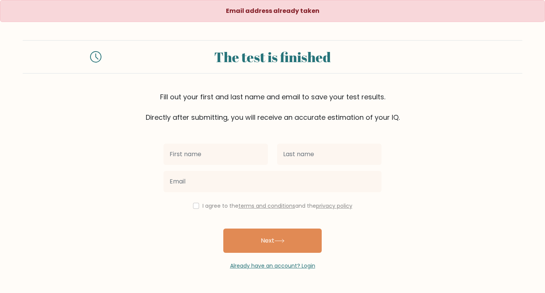
click at [210, 148] on input "text" at bounding box center [216, 153] width 104 height 21
type input "[PERSON_NAME][DEMOGRAPHIC_DATA]"
drag, startPoint x: 134, startPoint y: 201, endPoint x: 158, endPoint y: 201, distance: 24.6
click at [147, 203] on form "The test is finished Fill out your first and last name and email to save your t…" at bounding box center [272, 154] width 545 height 229
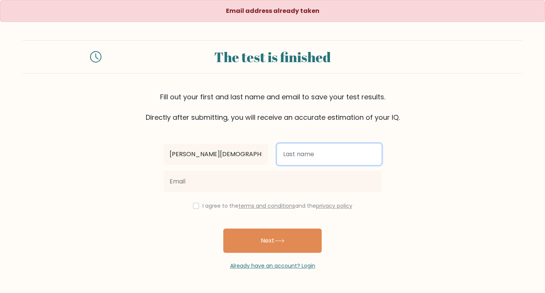
click at [288, 152] on input "text" at bounding box center [329, 153] width 104 height 21
type input "[PERSON_NAME]"
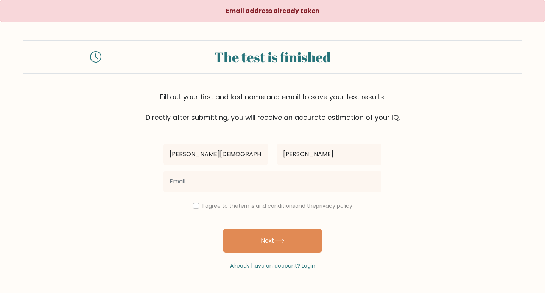
drag, startPoint x: 91, startPoint y: 157, endPoint x: 175, endPoint y: 187, distance: 89.8
click at [98, 158] on form "The test is finished Fill out your first and last name and email to save your t…" at bounding box center [272, 154] width 545 height 229
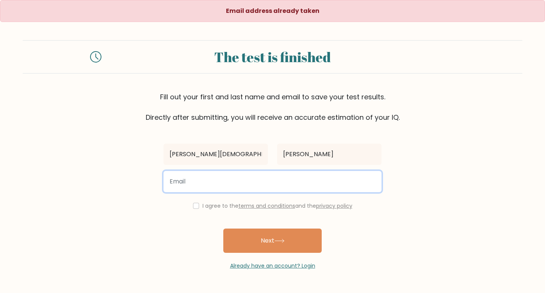
click at [196, 179] on input "email" at bounding box center [273, 181] width 218 height 21
type input "[EMAIL_ADDRESS][DOMAIN_NAME]"
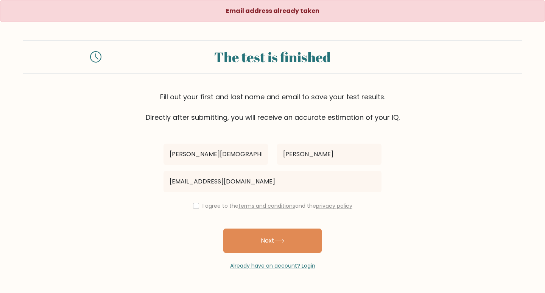
click at [154, 209] on form "The test is finished Fill out your first and last name and email to save your t…" at bounding box center [272, 154] width 545 height 229
drag, startPoint x: 192, startPoint y: 201, endPoint x: 207, endPoint y: 211, distance: 18.0
click at [203, 209] on div "[PERSON_NAME][DEMOGRAPHIC_DATA] [PERSON_NAME] [EMAIL_ADDRESS][DOMAIN_NAME] I ag…" at bounding box center [272, 195] width 227 height 147
click at [194, 207] on input "checkbox" at bounding box center [196, 206] width 6 height 6
checkbox input "true"
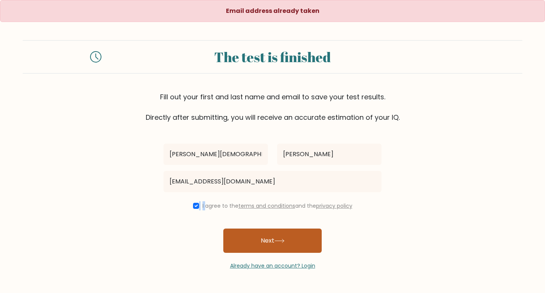
click at [253, 234] on button "Next" at bounding box center [272, 240] width 98 height 24
